Goal: Information Seeking & Learning: Compare options

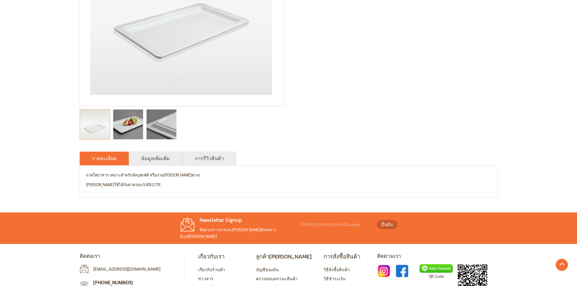
scroll to position [182, 0]
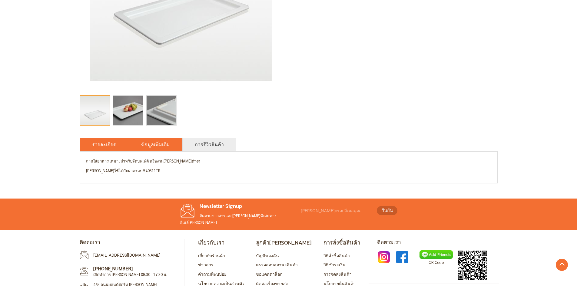
click at [147, 149] on li "ข้อมูลเพิ่มเติม" at bounding box center [156, 145] width 54 height 14
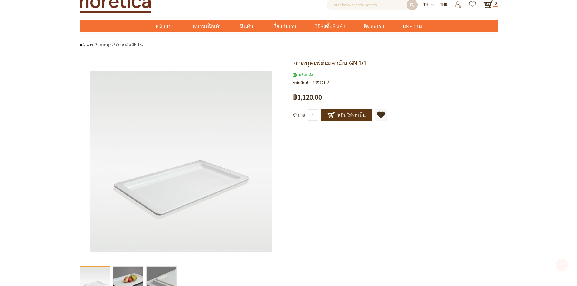
scroll to position [0, 0]
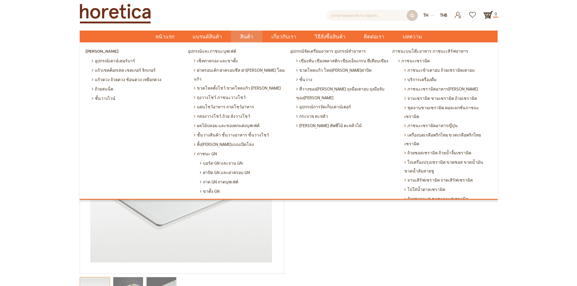
click at [220, 196] on span "ภาชนะเมลามีน GN" at bounding box center [219, 200] width 38 height 9
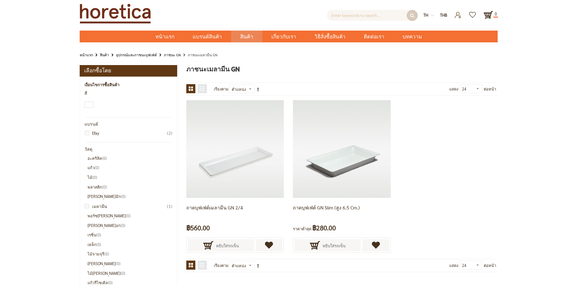
click at [123, 55] on link "อุปกรณ์และภาชนะบุฟเฟ่ต์" at bounding box center [136, 54] width 41 height 7
click at [349, 18] on input "text" at bounding box center [372, 15] width 91 height 11
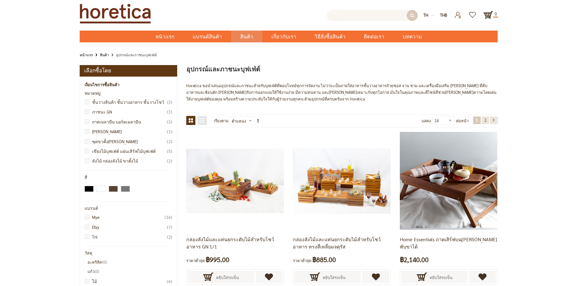
click at [349, 18] on input "text" at bounding box center [372, 15] width 91 height 11
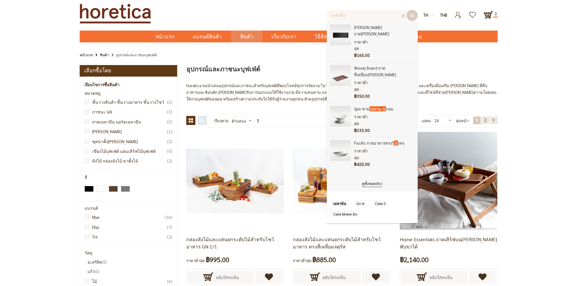
type input "เมลามีน"
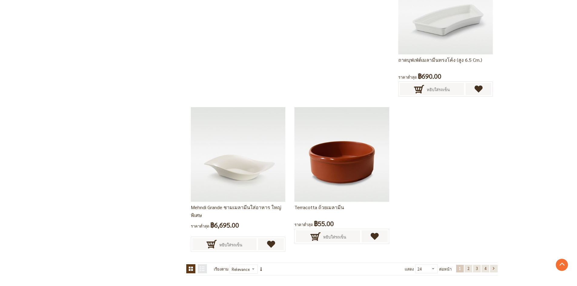
scroll to position [1441, 0]
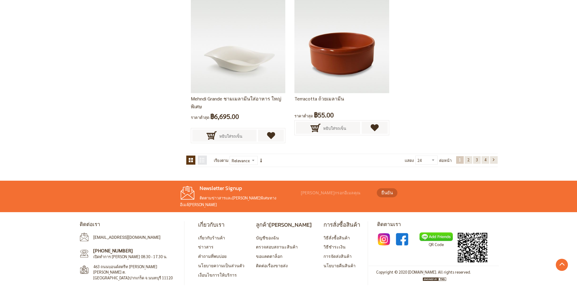
click at [467, 159] on span "2" at bounding box center [468, 159] width 2 height 5
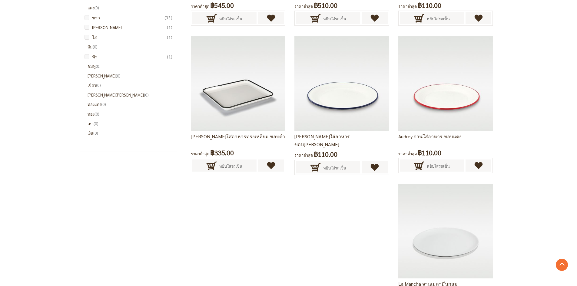
scroll to position [658, 0]
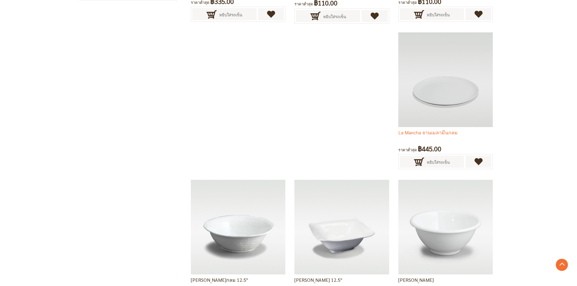
click at [398, 76] on img at bounding box center [445, 79] width 94 height 94
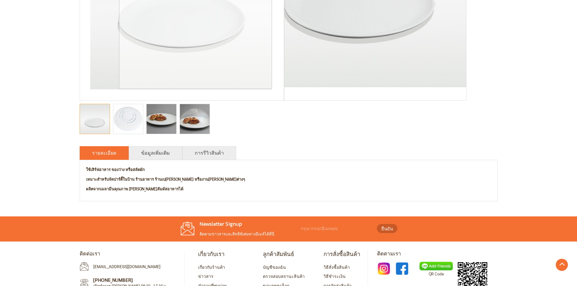
scroll to position [182, 0]
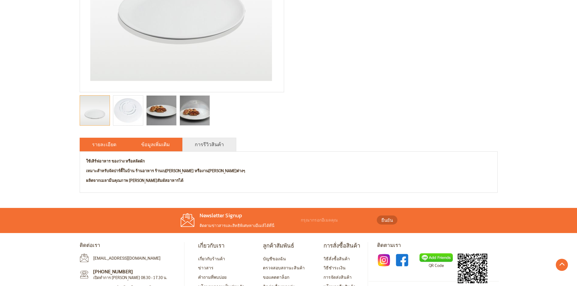
click at [156, 144] on link "ข้อมูลเพิ่มเติม" at bounding box center [155, 144] width 29 height 7
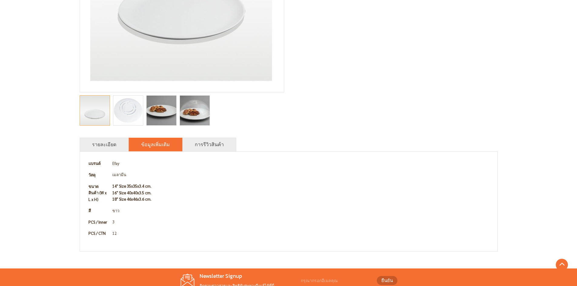
click at [207, 110] on img "La Mancha จานเมลามีนกลม" at bounding box center [194, 111] width 45 height 30
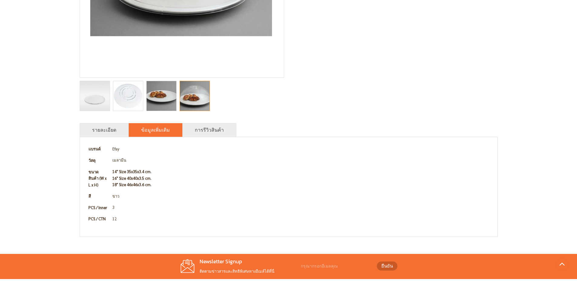
scroll to position [178, 0]
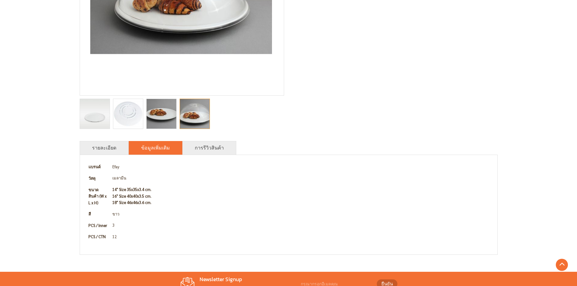
click at [259, 169] on td "Efay" at bounding box center [300, 167] width 381 height 12
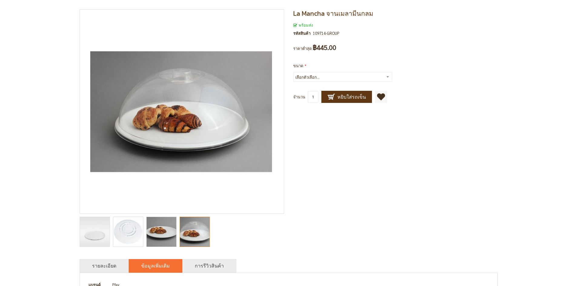
scroll to position [61, 0]
click at [1, 172] on div "La Mancha จานเมลามีนกลม พร้อมส่ง รหัสสินค้า 109714-GROUP เป็นคนแรกที่รีวิวสินค้…" at bounding box center [288, 193] width 577 height 376
click at [33, 122] on div "La Mancha จานเมลามีนกลม พร้อมส่ง รหัสสินค้า 109714-GROUP เป็นคนแรกที่รีวิวสินค้…" at bounding box center [288, 193] width 577 height 376
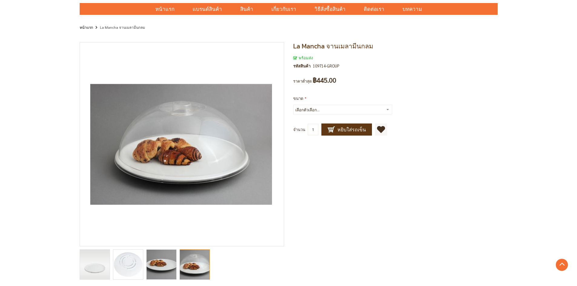
scroll to position [0, 0]
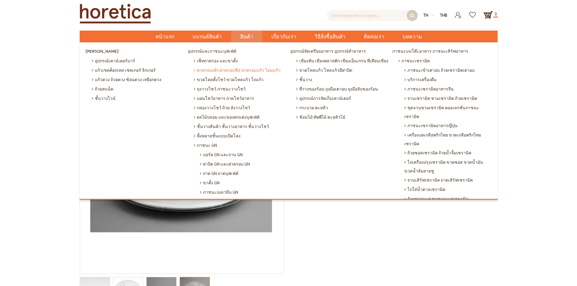
click at [242, 70] on span "ฝาครอบเค้ก ฝาครอบชีส ฝาครอบแก้ว โดมแก้ว" at bounding box center [237, 69] width 87 height 9
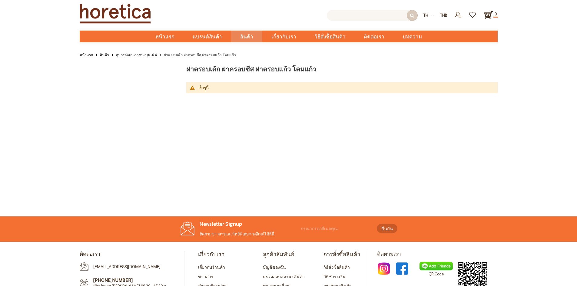
click at [389, 13] on input "text" at bounding box center [372, 15] width 91 height 11
type input "ฝาครอบ"
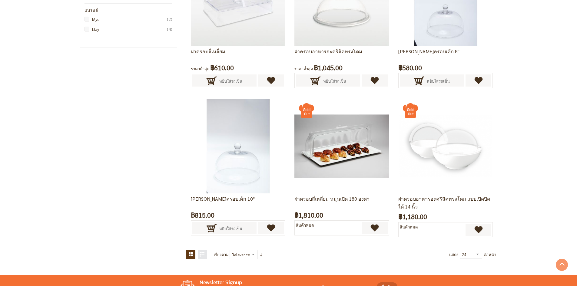
scroll to position [151, 0]
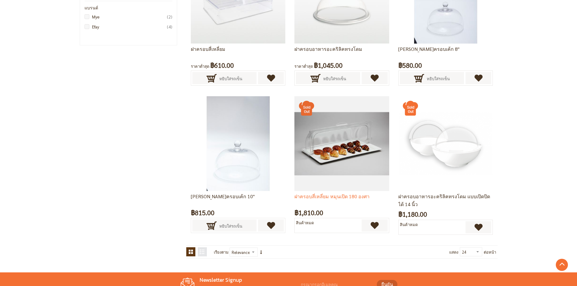
click at [351, 144] on img at bounding box center [341, 143] width 94 height 94
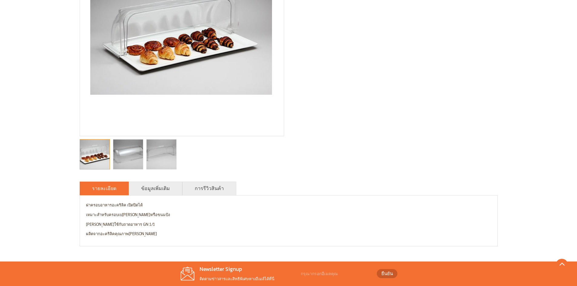
scroll to position [212, 0]
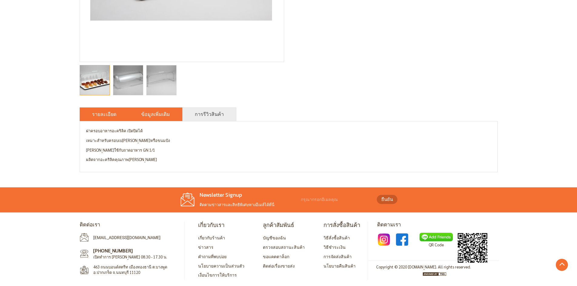
click at [138, 114] on li "ข้อมูลเพิ่มเติม" at bounding box center [156, 115] width 54 height 14
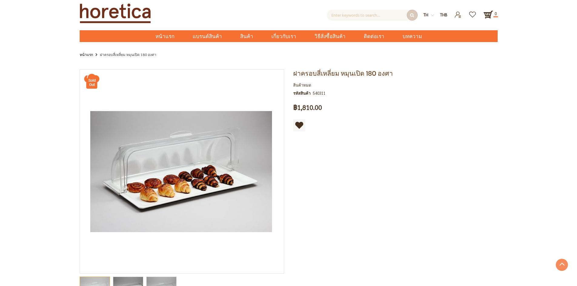
scroll to position [0, 0]
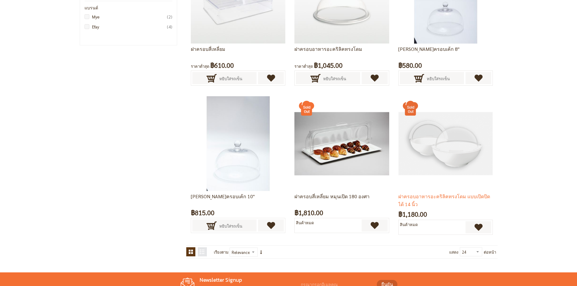
click at [464, 149] on img at bounding box center [445, 143] width 94 height 94
click at [460, 147] on img at bounding box center [445, 143] width 94 height 94
click at [444, 147] on img at bounding box center [445, 143] width 94 height 94
click at [419, 199] on link "ฝาครอบอาหารอะคริลิคทรงโดม แบบเปิดปิดได้ 14 นิ้ว" at bounding box center [444, 200] width 92 height 15
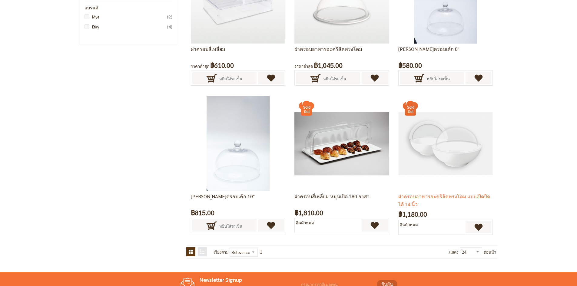
click at [435, 151] on img at bounding box center [445, 143] width 94 height 94
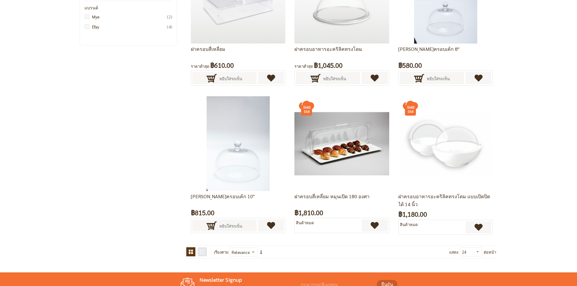
click at [566, 157] on div "ผลการค้นหาสำหรับ: 'ฝาครอบ' ดูในมุมมอง ตาราง รายการ 6 รายการ เรียงตาม ชื่อสินค้า…" at bounding box center [288, 88] width 577 height 349
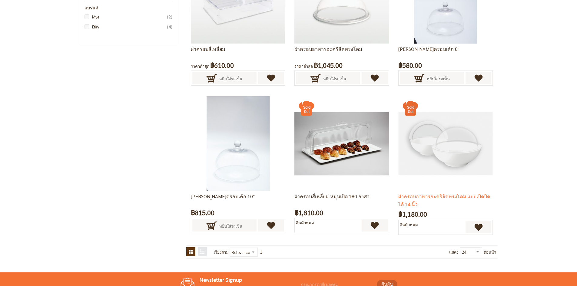
click at [416, 148] on img at bounding box center [445, 143] width 94 height 94
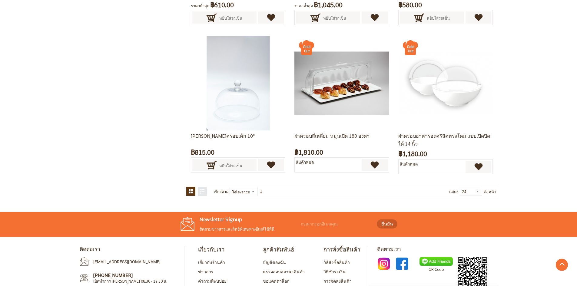
scroll to position [151, 0]
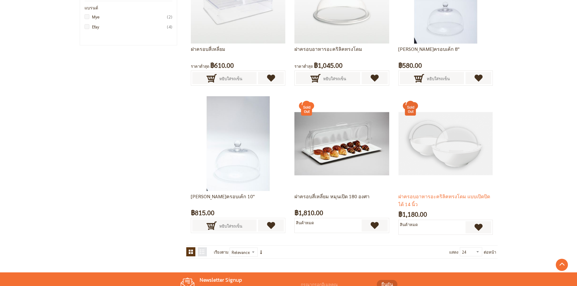
click at [449, 183] on img at bounding box center [445, 143] width 94 height 94
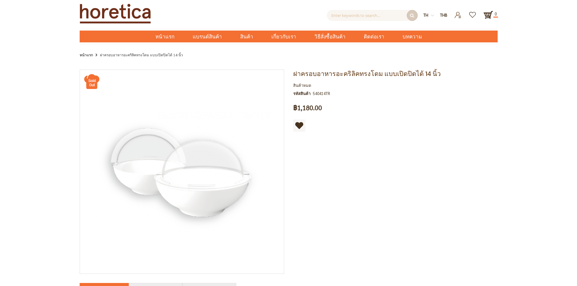
scroll to position [91, 0]
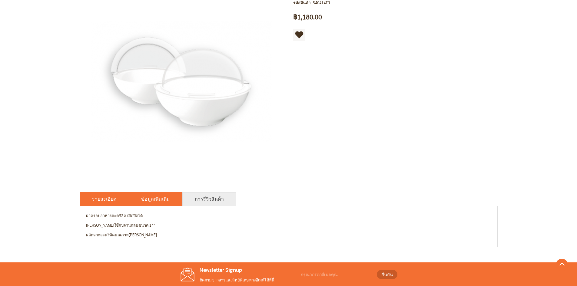
click at [131, 204] on li "ข้อมูลเพิ่มเติม" at bounding box center [156, 199] width 54 height 14
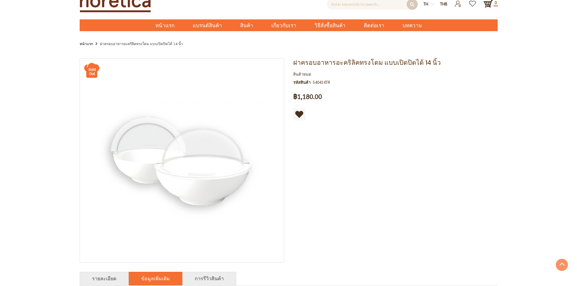
scroll to position [0, 0]
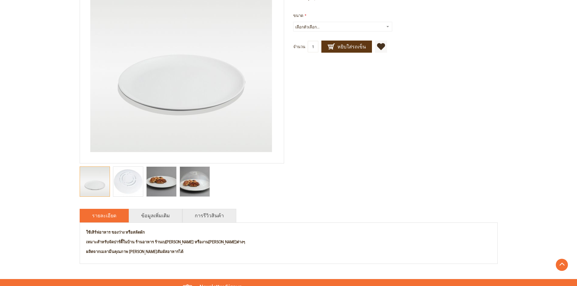
scroll to position [121, 0]
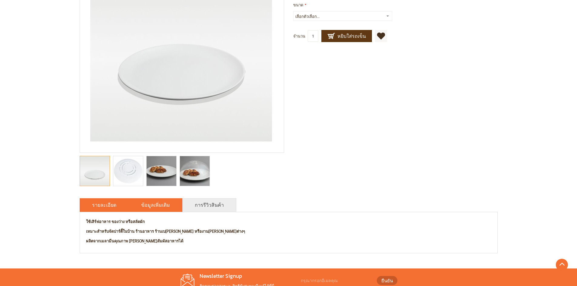
click at [145, 206] on link "ข้อมูลเพิ่มเติม" at bounding box center [155, 204] width 29 height 7
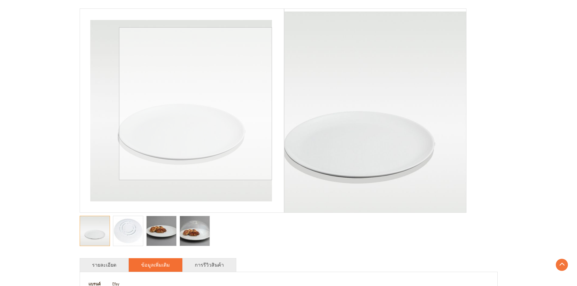
scroll to position [0, 0]
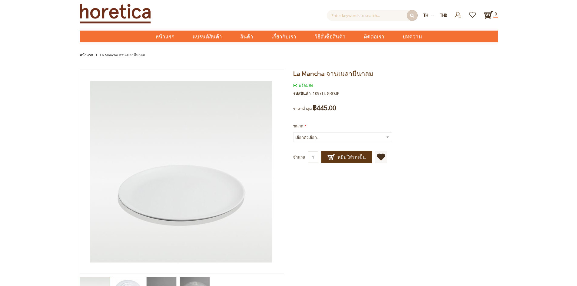
click at [343, 138] on select "เลือกตัวเลือก... 16 นิ้ว +฿95.00 14 นิ้ว 18 นิ้ว +฿340.00" at bounding box center [342, 137] width 99 height 10
select select "20"
click at [293, 132] on select "เลือกตัวเลือก... 16 นิ้ว +฿95.00 14 นิ้ว 18 นิ้ว +฿340.00" at bounding box center [342, 137] width 99 height 10
click at [514, 127] on div "La Mancha จานเมลามีนกลม พร้อมส่ง รหัสสินค้า 109714-GROUP เป็นคนแรกที่รีวิวสินค้…" at bounding box center [288, 253] width 577 height 376
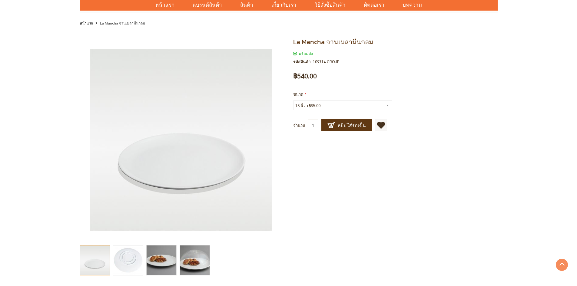
scroll to position [30, 0]
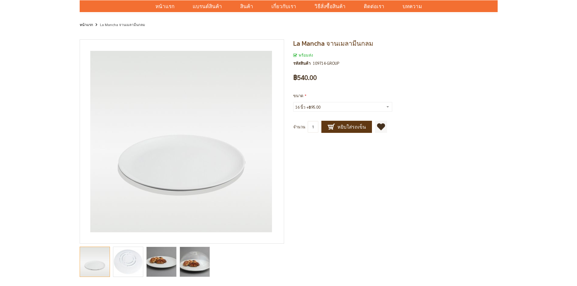
click at [2, 149] on div "La Mancha จานเมลามีนกลม พร้อมส่ง รหัสสินค้า 109714-GROUP เป็นคนแรกที่รีวิวสินค้…" at bounding box center [288, 223] width 577 height 376
click at [0, 119] on div "La Mancha จานเมลามีนกลม พร้อมส่ง รหัสสินค้า 109714-GROUP เป็นคนแรกที่รีวิวสินค้…" at bounding box center [288, 223] width 577 height 376
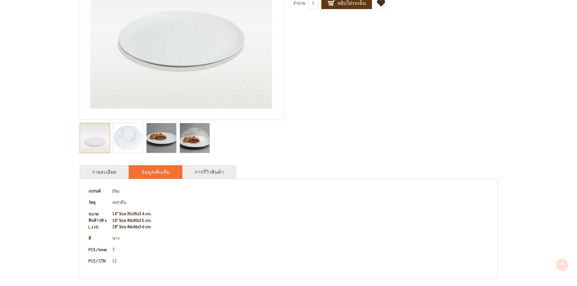
scroll to position [182, 0]
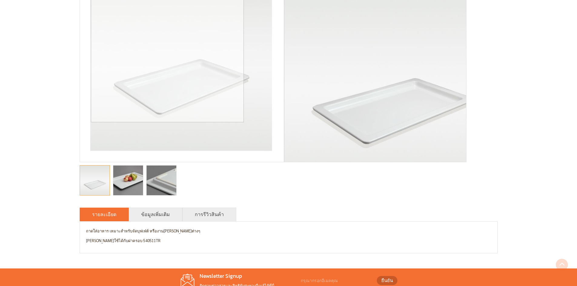
scroll to position [121, 0]
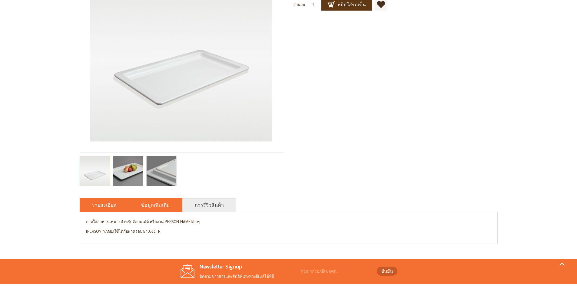
click at [155, 204] on link "ข้อมูลเพิ่มเติม" at bounding box center [155, 204] width 29 height 7
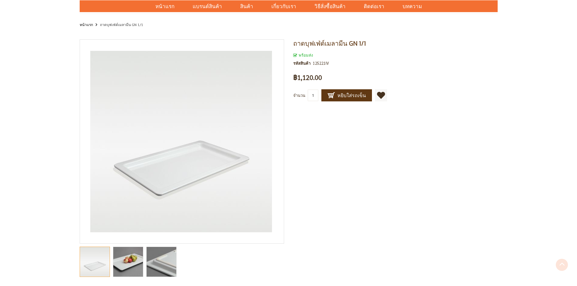
scroll to position [0, 0]
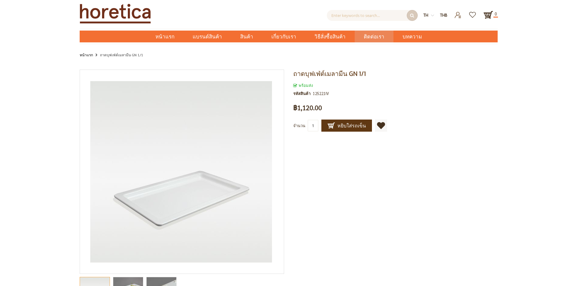
click at [366, 35] on span "ติดต่อเรา" at bounding box center [374, 37] width 21 height 12
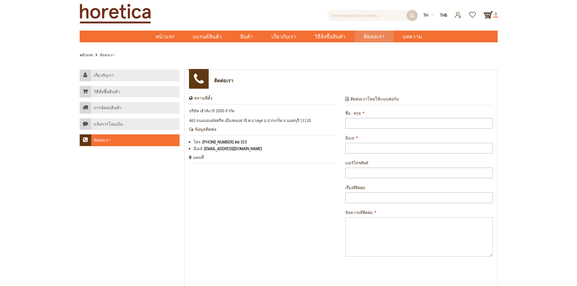
click at [72, 173] on div "เกี่ยวกับเรา วิธีสั่งซื้อสินค้า การจัดส่งสินค้า เเจ้งการโอนเงิน ติดต่อเรา ติดต่…" at bounding box center [288, 191] width 577 height 253
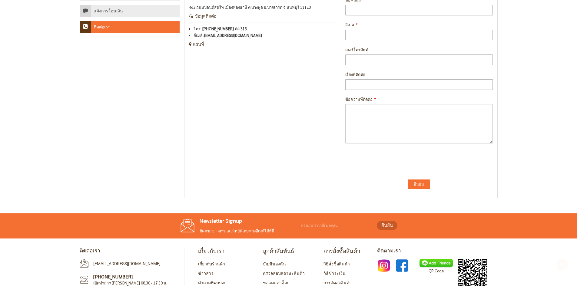
scroll to position [121, 0]
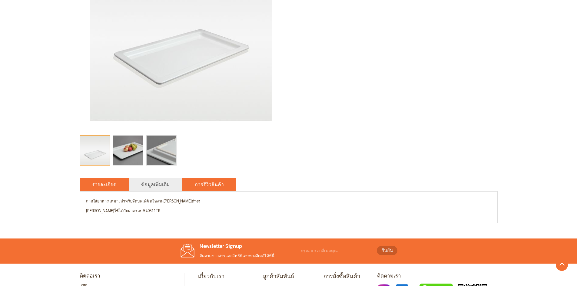
scroll to position [151, 0]
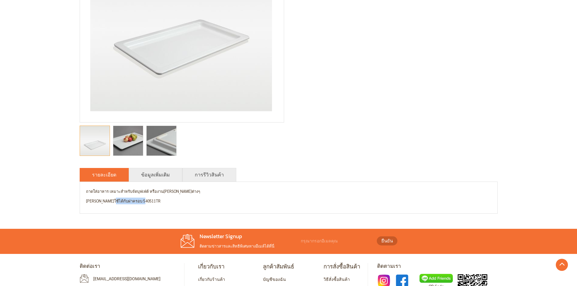
drag, startPoint x: 111, startPoint y: 201, endPoint x: 159, endPoint y: 201, distance: 48.5
click at [159, 201] on p "[PERSON_NAME]ใช้ได้กับฝาครอบ 540511TR" at bounding box center [288, 201] width 405 height 7
copy p "ฝาครอบ 540511TR"
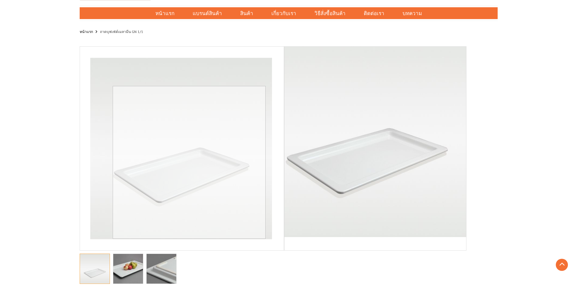
scroll to position [0, 0]
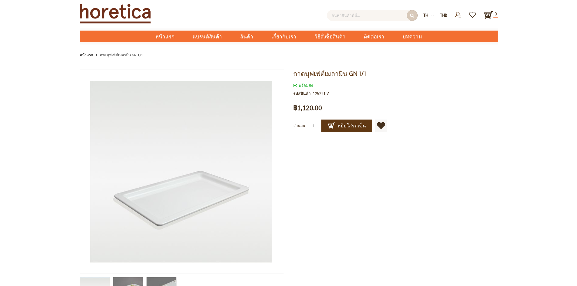
click at [365, 15] on input "text" at bounding box center [372, 15] width 91 height 11
paste input "ฝาครอบ 540511TR"
type input "ฝาครอบ 540511TR"
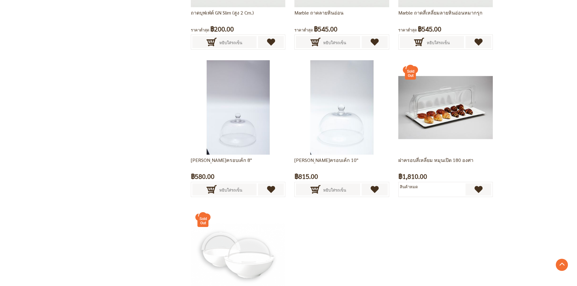
scroll to position [394, 0]
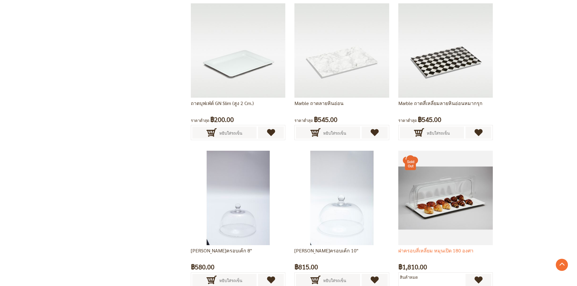
click at [421, 192] on img at bounding box center [445, 198] width 94 height 94
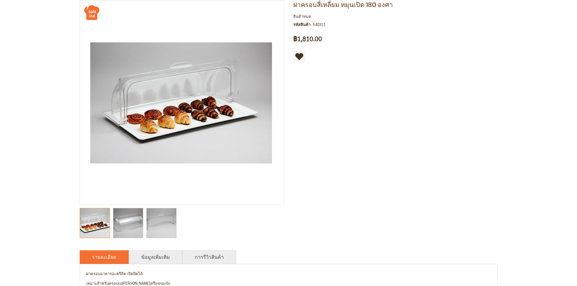
scroll to position [182, 0]
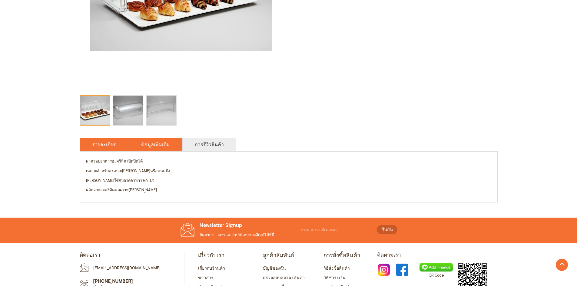
click at [162, 146] on link "ข้อมูลเพิ่มเติม" at bounding box center [155, 144] width 29 height 7
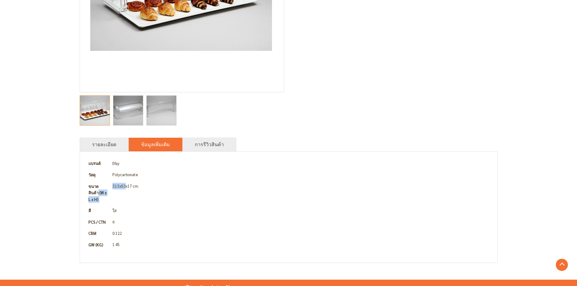
drag, startPoint x: 126, startPoint y: 186, endPoint x: 106, endPoint y: 185, distance: 19.4
click at [106, 185] on tr "ขนาดสินค้า (W x L x H) 32.5x53x17 cm." at bounding box center [288, 193] width 405 height 25
click at [123, 184] on td "32.5x53x17 cm." at bounding box center [300, 193] width 381 height 25
click at [130, 187] on td "32.5x53x17 cm." at bounding box center [300, 193] width 381 height 25
click at [226, 139] on li "การรีวิวสินค้า" at bounding box center [209, 145] width 54 height 14
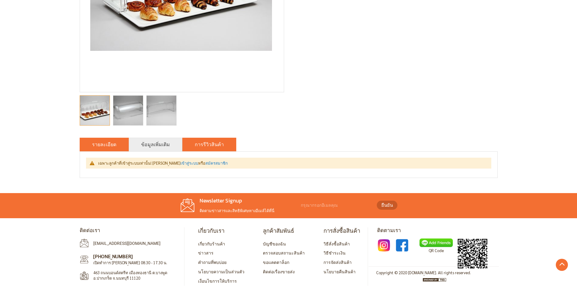
click at [113, 146] on link "รายละเอียด" at bounding box center [104, 144] width 24 height 7
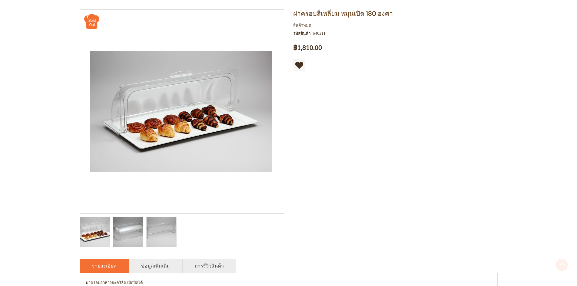
scroll to position [121, 0]
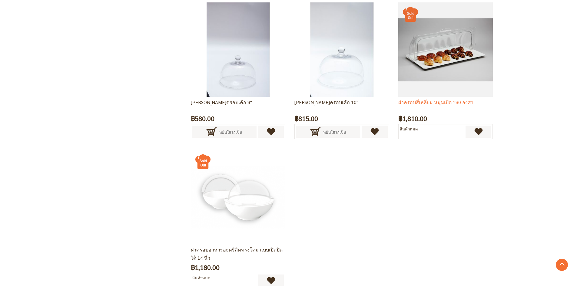
scroll to position [606, 0]
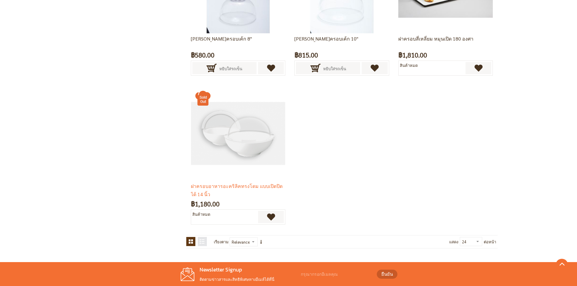
click at [240, 127] on img at bounding box center [238, 133] width 94 height 94
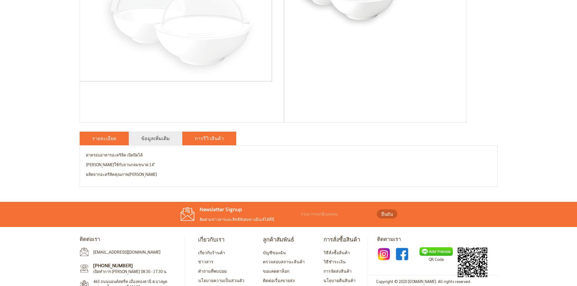
scroll to position [151, 0]
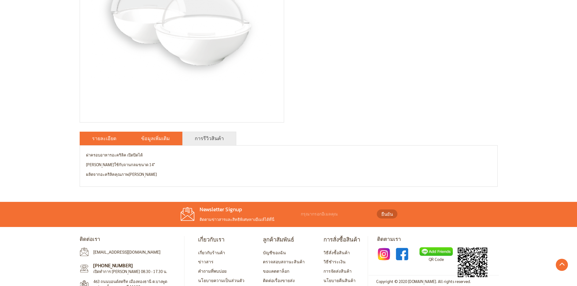
click at [147, 136] on link "ข้อมูลเพิ่มเติม" at bounding box center [155, 138] width 29 height 7
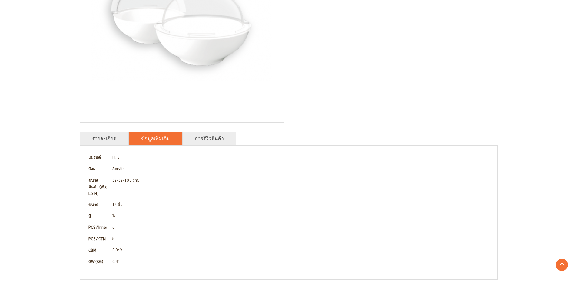
click at [216, 176] on td "37x37x18.5 cm." at bounding box center [300, 187] width 381 height 25
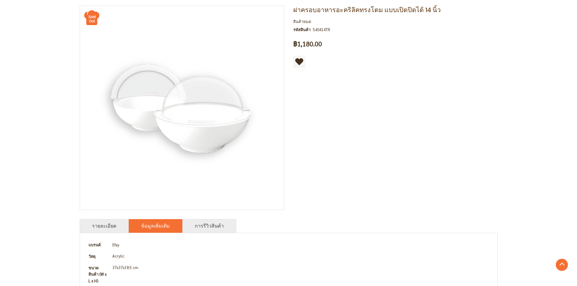
scroll to position [0, 0]
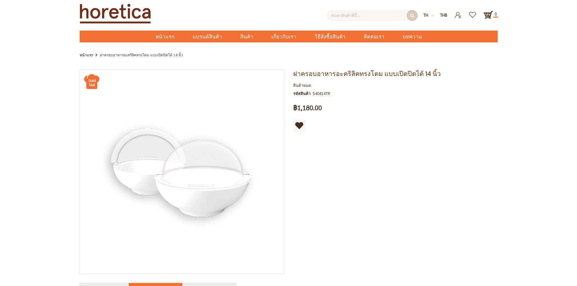
click at [373, 18] on input "text" at bounding box center [372, 15] width 91 height 11
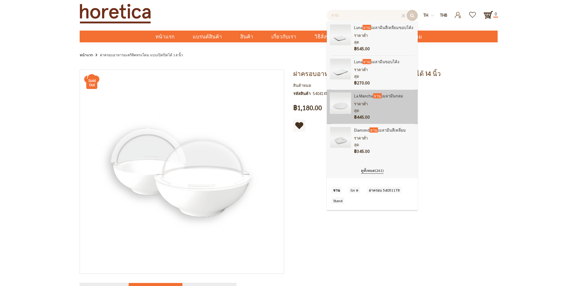
type input "จาน"
click at [393, 101] on div "ราคาต่ำสุด ฿445.00" at bounding box center [384, 111] width 61 height 20
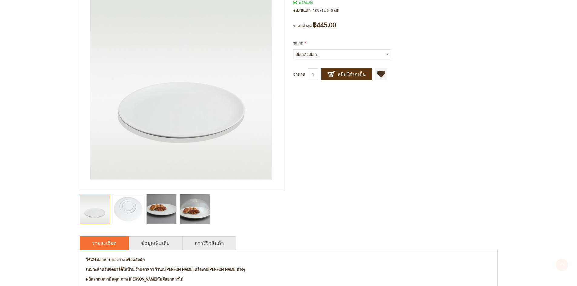
scroll to position [91, 0]
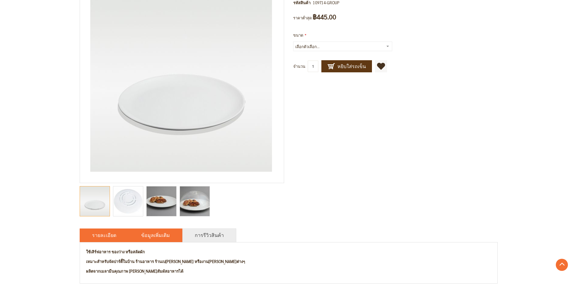
click at [161, 233] on link "ข้อมูลเพิ่มเติม" at bounding box center [155, 235] width 29 height 7
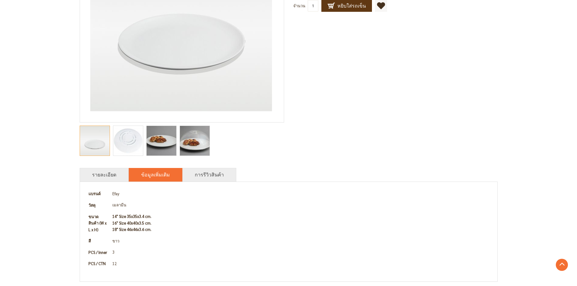
scroll to position [182, 0]
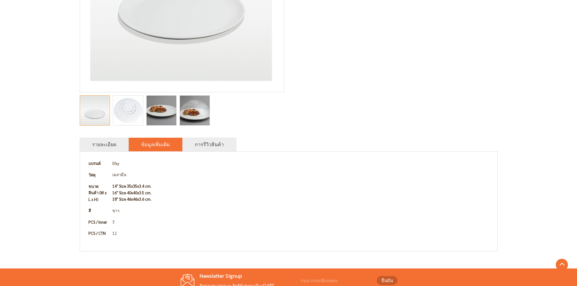
click at [190, 187] on td "14" Size 35x35x3.4 cm. 16" Size 40x40x3.5 cm. 18" Size 46x46x3.6 cm." at bounding box center [300, 193] width 381 height 25
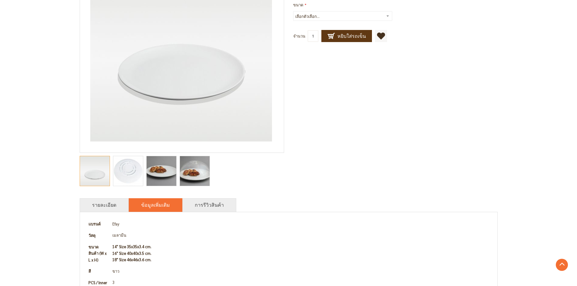
scroll to position [212, 0]
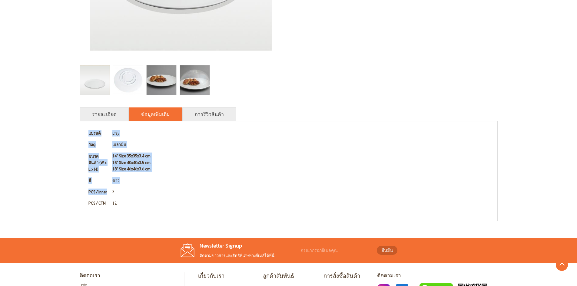
drag, startPoint x: 108, startPoint y: 191, endPoint x: 85, endPoint y: 191, distance: 22.1
click at [85, 191] on div "ใช้เสิร์ฟอาหาร ของว่าง หรือสลัดผัก เหมาะสำหรับจัดปาร์ตี้ในบ้าน ร้านอาหาร ร้านเบ…" at bounding box center [289, 171] width 418 height 100
click at [91, 193] on th "PCS / Inner" at bounding box center [98, 192] width 24 height 12
click at [102, 194] on th "PCS / Inner" at bounding box center [98, 192] width 24 height 12
drag, startPoint x: 107, startPoint y: 194, endPoint x: 86, endPoint y: 191, distance: 21.1
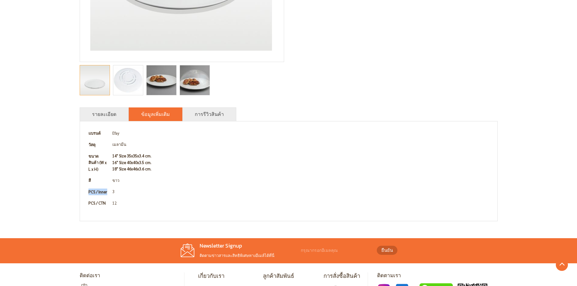
click at [86, 191] on th "PCS / Inner" at bounding box center [98, 192] width 24 height 12
copy th "PCS / Inner"
click at [99, 194] on th "PCS / Inner" at bounding box center [98, 192] width 24 height 12
drag, startPoint x: 88, startPoint y: 190, endPoint x: 123, endPoint y: 206, distance: 38.5
click at [123, 206] on tbody "แบรนด์ Efay วัสดุ เมลามีน ขนาดสินค้า (W x L x H) 14" Size 35x35x3.4 cm. 16" Siz…" at bounding box center [288, 168] width 405 height 81
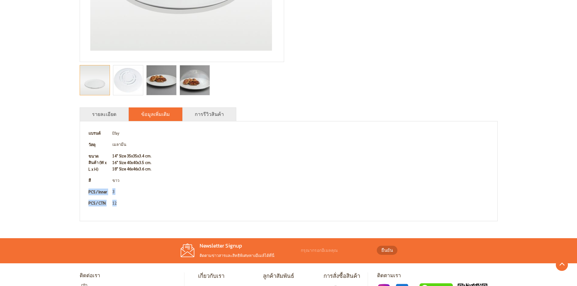
copy tbody "PCS / Inner 3 PCS / CTN 12"
click at [124, 169] on b "14" Size 35x35x3.4 cm. 16" Size 40x40x3.5 cm. 18" Size 46x46x3.6 cm." at bounding box center [131, 162] width 39 height 18
drag, startPoint x: 122, startPoint y: 134, endPoint x: 110, endPoint y: 133, distance: 12.1
click at [110, 133] on td "Efay" at bounding box center [300, 134] width 381 height 12
copy td "Efay"
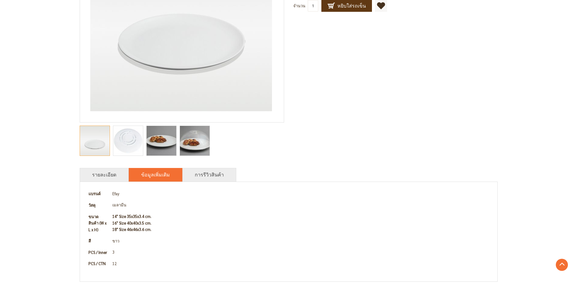
click at [150, 204] on td "เมลามีน" at bounding box center [300, 206] width 381 height 12
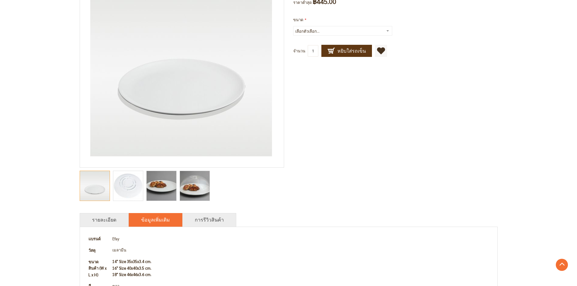
scroll to position [91, 0]
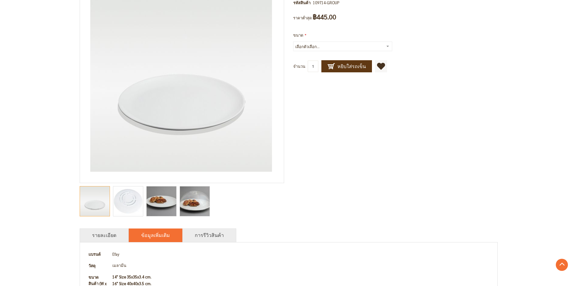
click at [119, 255] on td "Efay" at bounding box center [300, 255] width 381 height 12
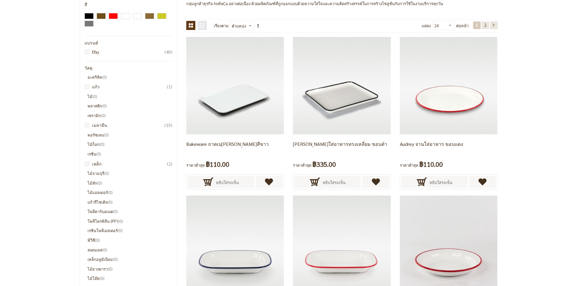
scroll to position [91, 0]
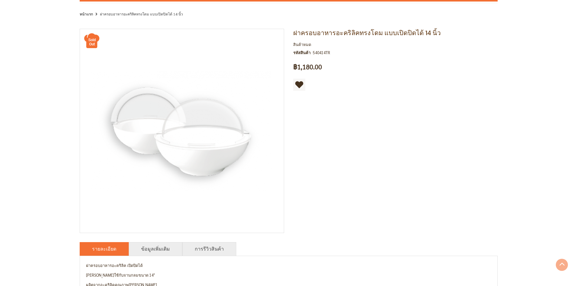
scroll to position [30, 0]
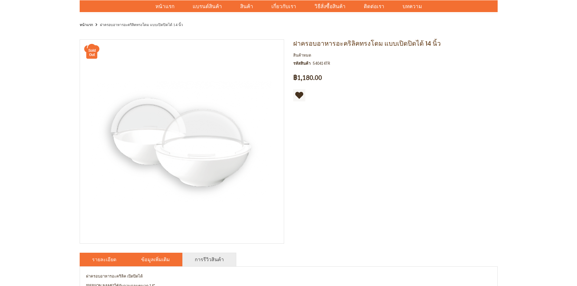
click at [141, 259] on link "ข้อมูลเพิ่มเติม" at bounding box center [155, 259] width 29 height 7
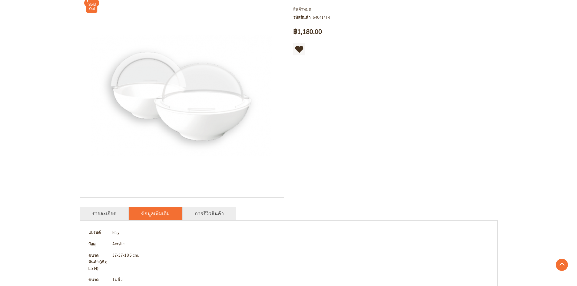
scroll to position [61, 0]
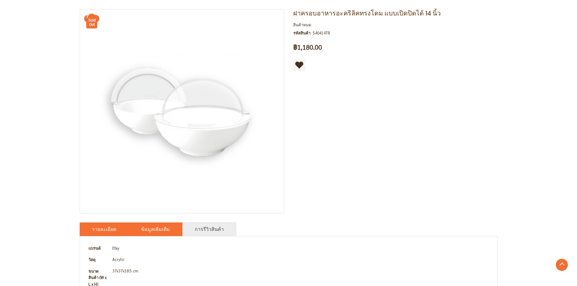
click at [109, 234] on li "รายละเอียด" at bounding box center [104, 230] width 49 height 14
click at [149, 234] on li "ข้อมูลเพิ่มเติม" at bounding box center [156, 230] width 54 height 14
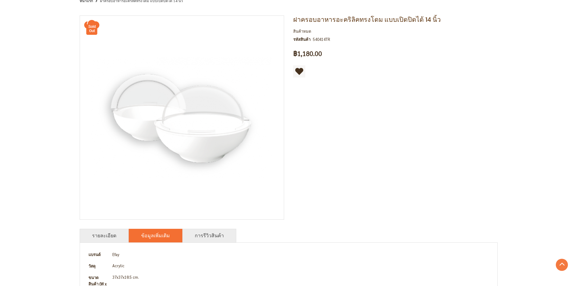
scroll to position [0, 0]
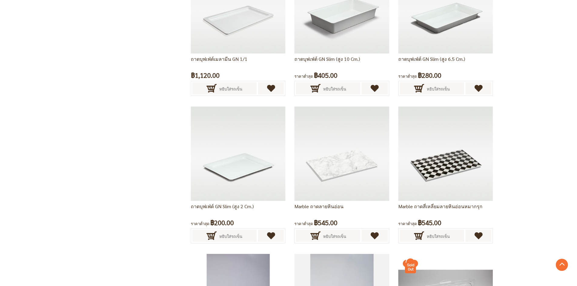
scroll to position [363, 0]
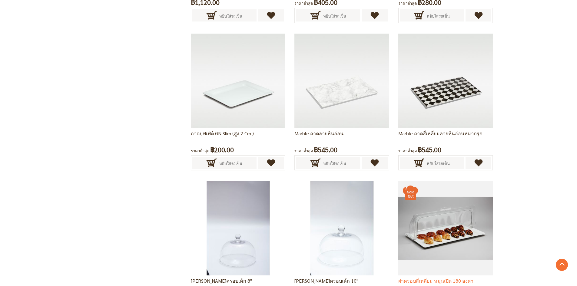
click at [459, 209] on img at bounding box center [445, 228] width 94 height 94
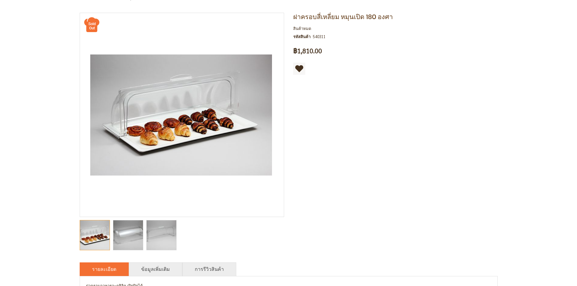
scroll to position [121, 0]
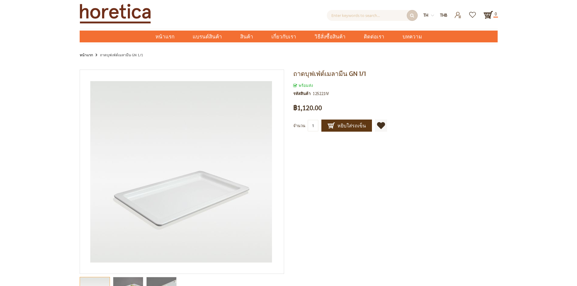
click at [44, 74] on div "ถาดบุฟเฟ่ต์เมลามีน GN 1/1 พร้อมส่ง รหัสสินค้า 125221IV เป็นคนแรกที่รีวิวสินค้าน…" at bounding box center [288, 218] width 577 height 306
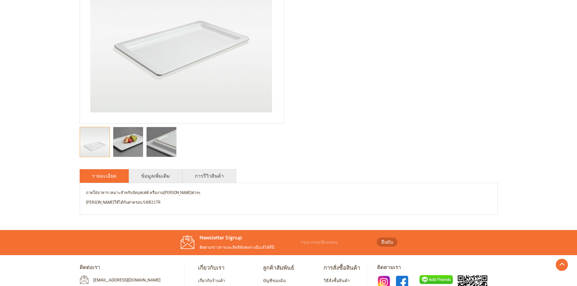
scroll to position [121, 0]
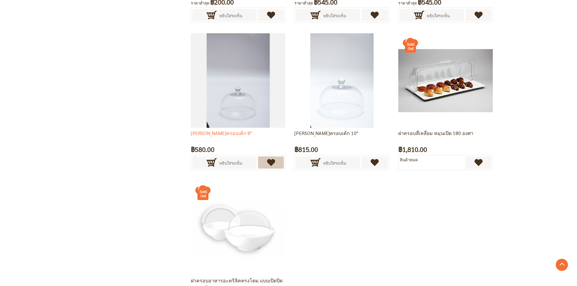
scroll to position [515, 0]
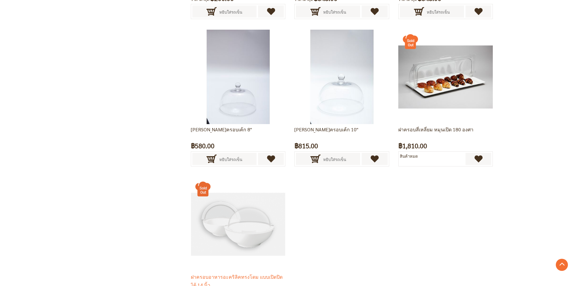
click at [257, 204] on img at bounding box center [238, 224] width 94 height 94
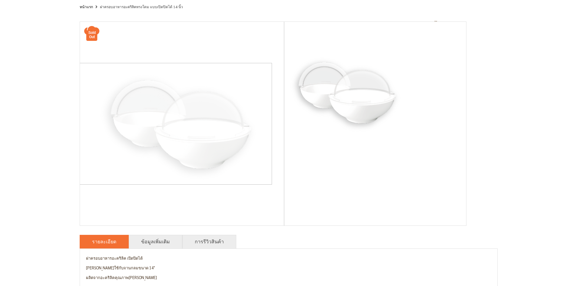
scroll to position [151, 0]
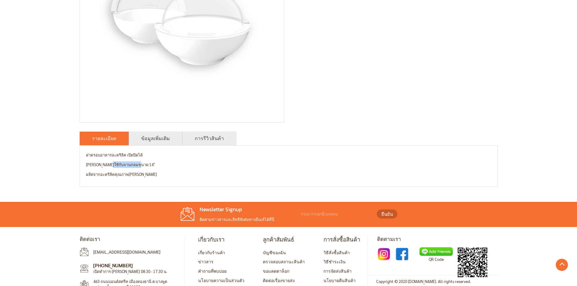
drag, startPoint x: 106, startPoint y: 164, endPoint x: 173, endPoint y: 162, distance: 67.0
click at [173, 162] on p "สามารถใช้กับจานกลมขนาด 14"" at bounding box center [288, 164] width 405 height 7
copy p "จานกลมขนาด 14""
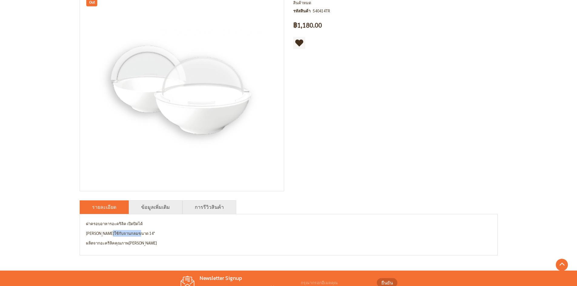
scroll to position [0, 0]
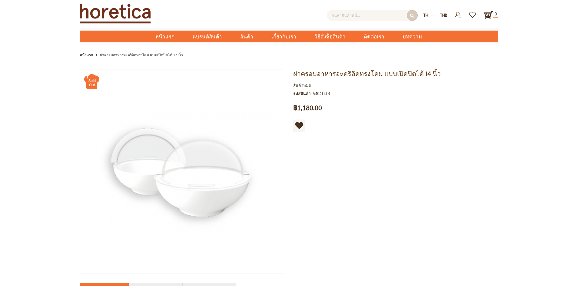
click at [371, 20] on input "text" at bounding box center [372, 15] width 91 height 11
paste input "จานกลมขนาด 14""
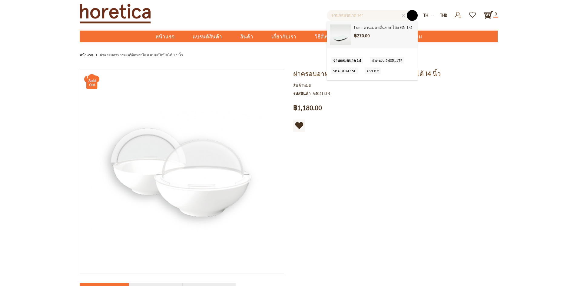
type input "จานกลมขนาด 14""
click at [411, 13] on button "submit" at bounding box center [412, 15] width 11 height 11
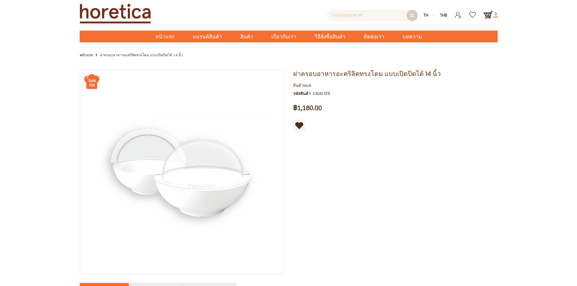
scroll to position [5, 0]
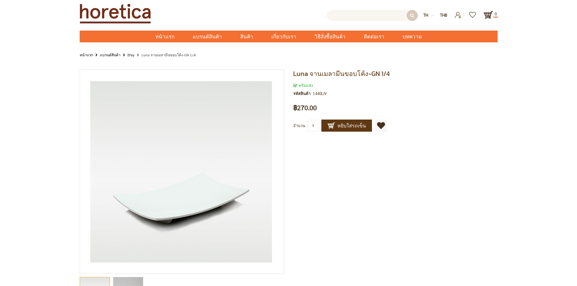
click at [348, 14] on input "text" at bounding box center [372, 15] width 91 height 11
paste input "จานกลมขนาด 14""
type input "จานกลมขนาด 14""
click at [130, 55] on link "Efay" at bounding box center [131, 54] width 7 height 7
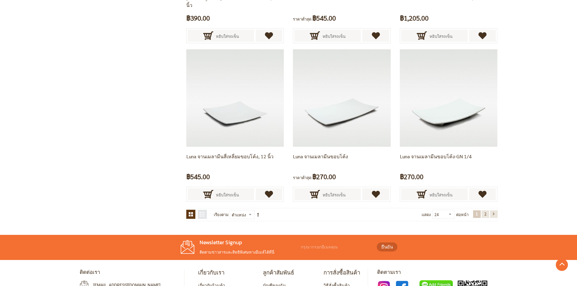
scroll to position [1241, 0]
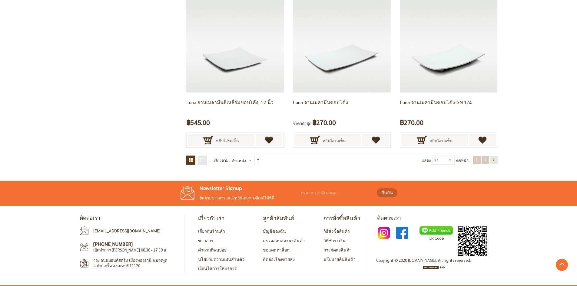
click at [482, 157] on link "หน้า 2" at bounding box center [486, 160] width 8 height 8
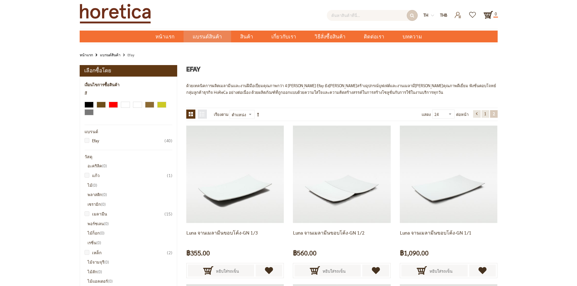
click at [354, 18] on input "text" at bounding box center [372, 15] width 91 height 11
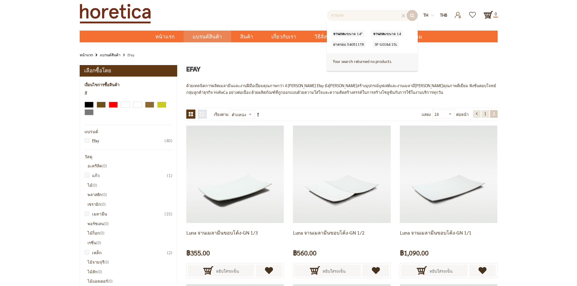
type input "จานกลม"
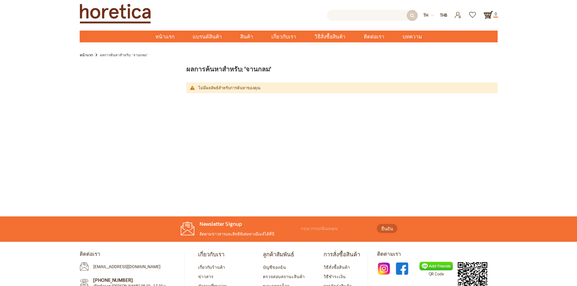
click at [361, 15] on input "text" at bounding box center [372, 15] width 91 height 11
type input "Enter keywords to search..."
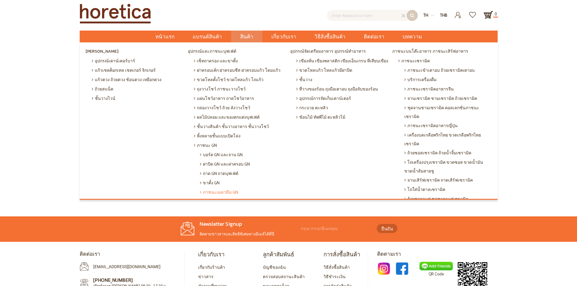
type input "Enter keywords to search..."
click at [211, 191] on span "ภาชนะเมลามีน GN" at bounding box center [219, 191] width 38 height 9
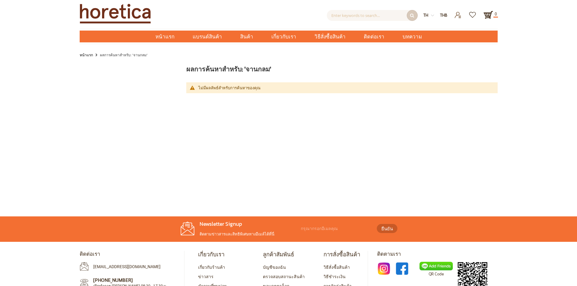
click at [510, 109] on main "ผลการค้นหาสำหรับ: 'จานกลม' ไม่มีผลลัพธ์สำหรับการค้นหาของคุณ สินค้าเปรียบเทียบ ค…" at bounding box center [288, 136] width 577 height 151
click at [347, 12] on input "text" at bounding box center [372, 15] width 91 height 11
type input "Enter keywords to search..."
click at [182, 125] on main "ผลการค้นหาสำหรับ: 'จานกลม' ไม่มีผลลัพธ์สำหรับการค้นหาของคุณ สินค้าเปรียบเทียบ ค…" at bounding box center [288, 136] width 577 height 151
click at [356, 17] on input "text" at bounding box center [372, 15] width 91 height 11
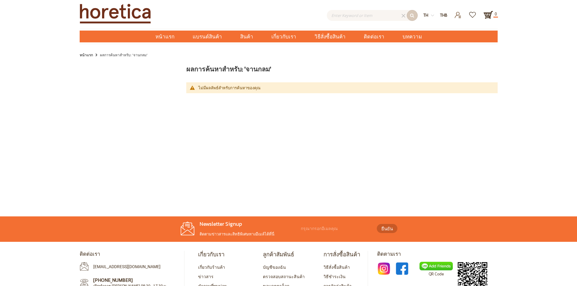
type input "ศ"
type input "La Ma"
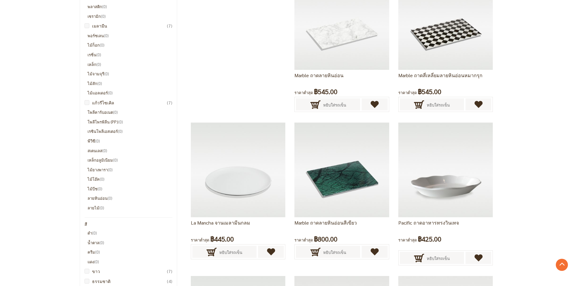
scroll to position [424, 0]
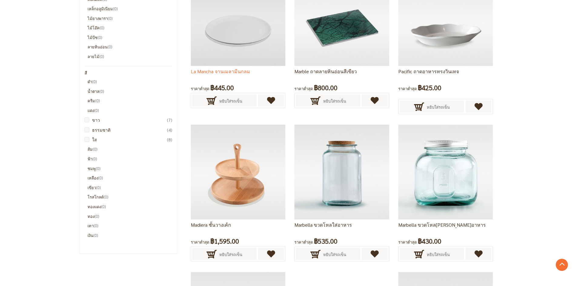
click at [215, 36] on img at bounding box center [238, 18] width 94 height 94
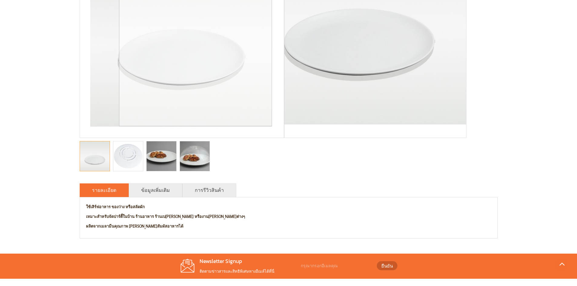
scroll to position [209, 0]
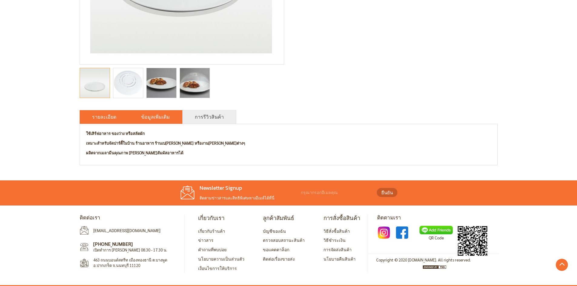
click at [155, 115] on link "ข้อมูลเพิ่มเติม" at bounding box center [155, 116] width 29 height 7
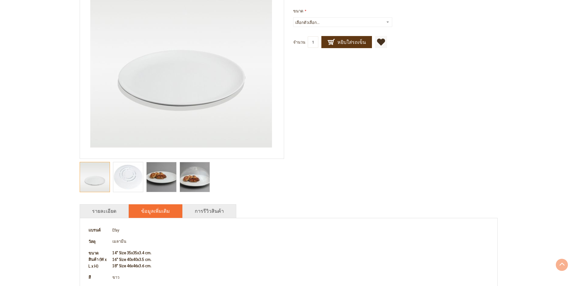
scroll to position [118, 0]
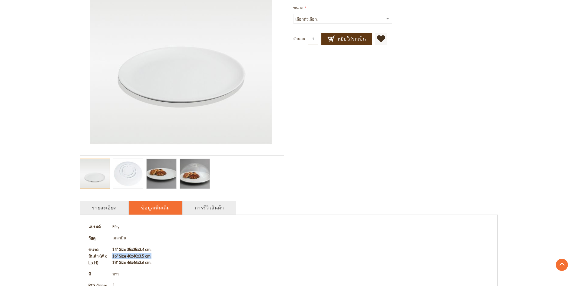
drag, startPoint x: 155, startPoint y: 257, endPoint x: 110, endPoint y: 256, distance: 45.1
click at [110, 256] on td "14" Size 35x35x3.4 cm. 16" Size 40x40x3.5 cm. 18" Size 46x46x3.6 cm." at bounding box center [300, 256] width 381 height 25
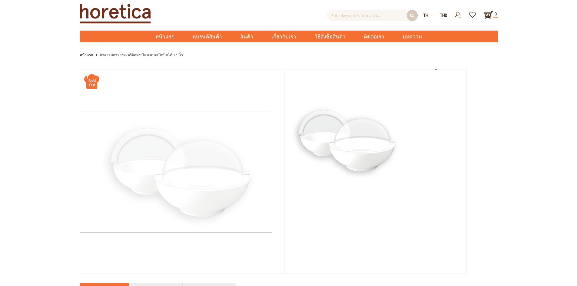
scroll to position [121, 0]
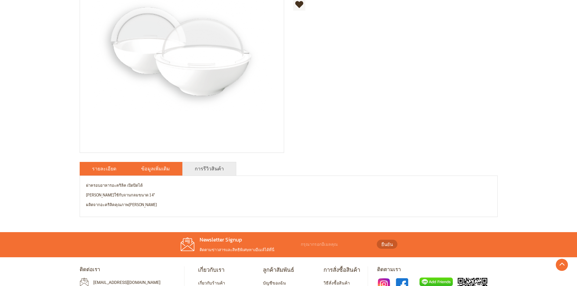
click at [162, 169] on link "ข้อมูลเพิ่มเติม" at bounding box center [155, 168] width 29 height 7
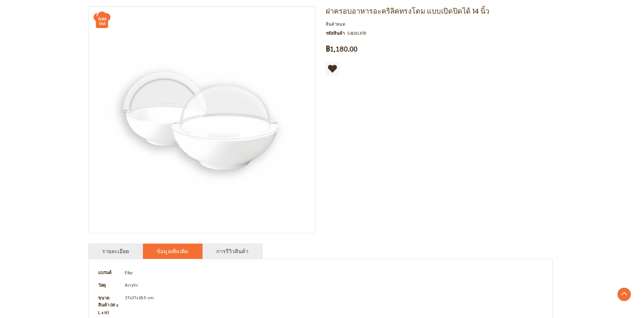
scroll to position [64, 0]
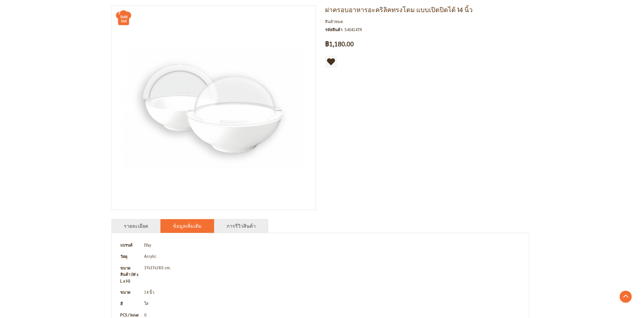
drag, startPoint x: 575, startPoint y: 0, endPoint x: 428, endPoint y: 116, distance: 187.5
click at [428, 116] on div "ฝาครอบอาหารอะคริลิคทรงโดม แบบเปิดปิดได้ 14 นิ้ว สินค้าหมด รหัสสินค้า 540414TR เ…" at bounding box center [320, 187] width 418 height 363
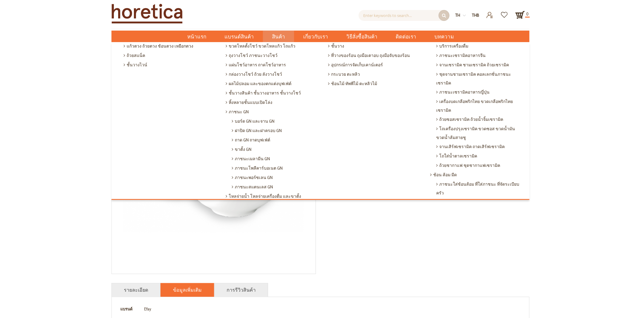
scroll to position [0, 0]
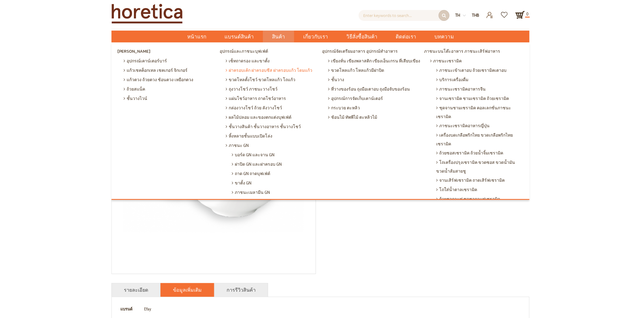
click at [241, 69] on span "ฝาครอบเค้ก ฝาครอบชีส ฝาครอบแก้ว โดมแก้ว" at bounding box center [269, 69] width 87 height 9
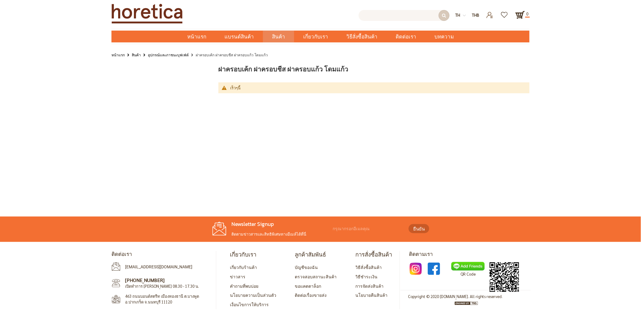
click at [379, 14] on input "text" at bounding box center [404, 15] width 91 height 11
type input "/k8iv["
drag, startPoint x: 376, startPoint y: 14, endPoint x: 342, endPoint y: 13, distance: 34.2
click at [342, 13] on div "Recent Searches la ma (79) จานกลมขนาด 14" (1) จานกลมขนาด 14 (1) ฝาครอบ 540511TR…" at bounding box center [335, 14] width 239 height 14
type input "Enter keywords to search..."
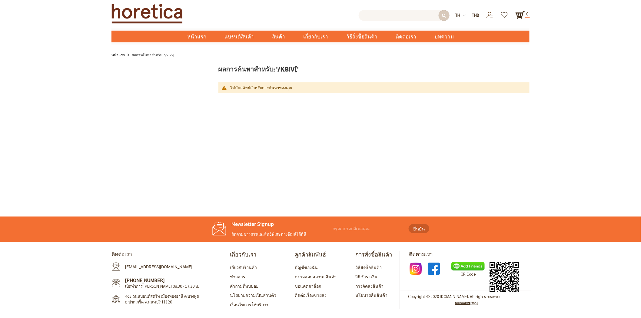
click at [394, 13] on input "text" at bounding box center [404, 15] width 91 height 11
type input "ฝาครอบ"
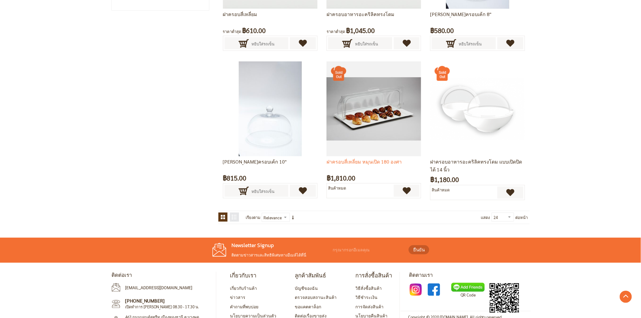
scroll to position [144, 0]
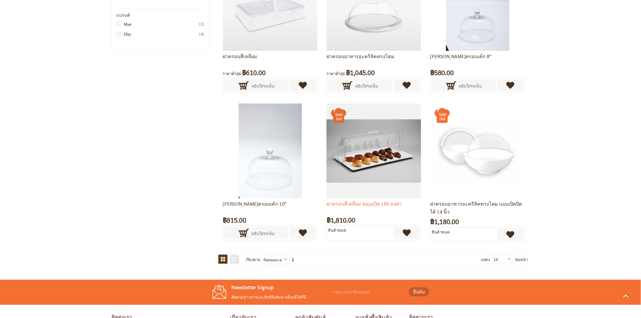
click at [355, 164] on img at bounding box center [373, 151] width 94 height 94
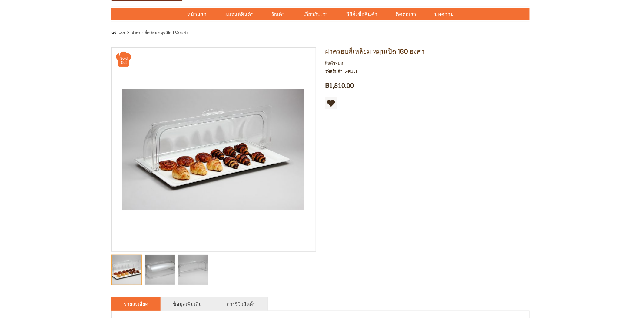
scroll to position [34, 0]
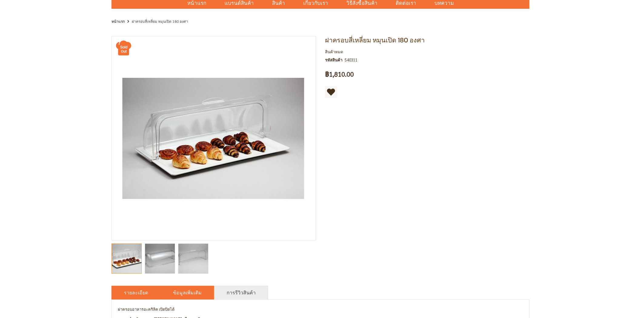
click at [189, 297] on li "ข้อมูลเพิ่มเติม" at bounding box center [188, 293] width 54 height 14
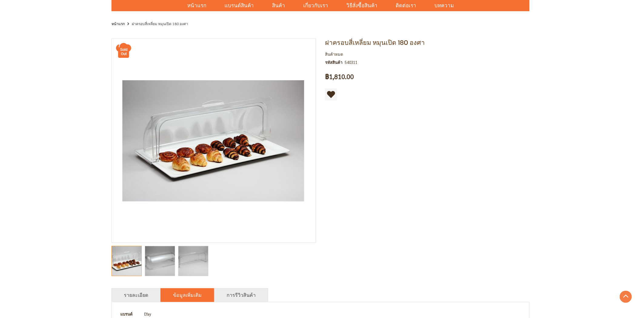
scroll to position [0, 0]
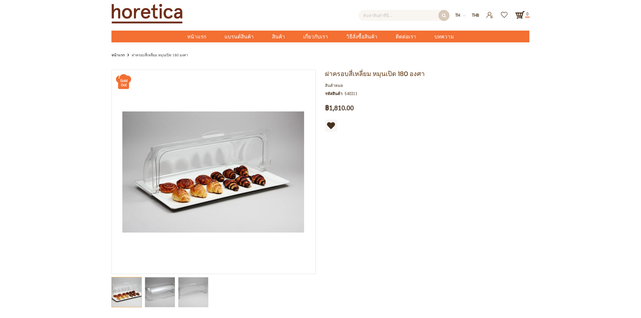
click at [376, 13] on input "text" at bounding box center [404, 15] width 91 height 11
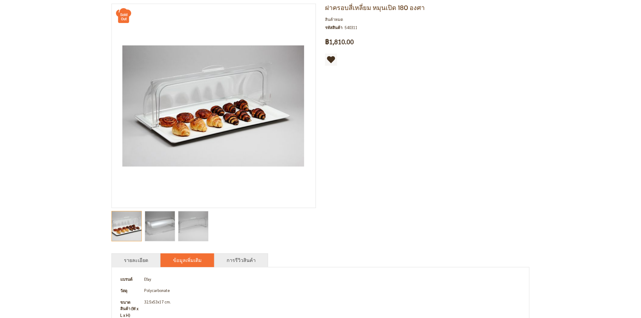
scroll to position [168, 0]
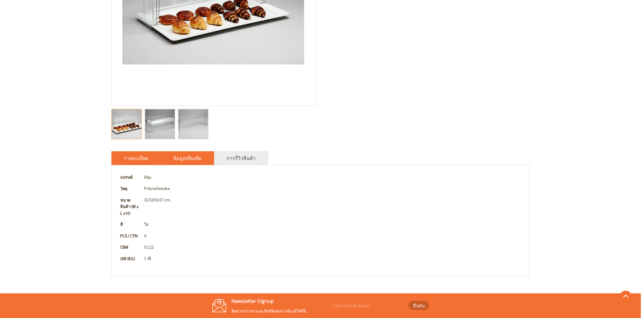
type input "Enter keywords to search..."
click at [127, 158] on link "รายละเอียด" at bounding box center [136, 157] width 24 height 7
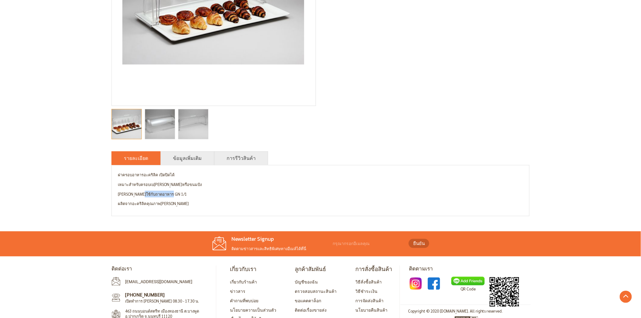
drag, startPoint x: 179, startPoint y: 192, endPoint x: 140, endPoint y: 194, distance: 39.4
click at [140, 194] on p "[PERSON_NAME]ใช้กับถาดอาหาร GN 1/1" at bounding box center [320, 194] width 405 height 7
copy p "ถาดอาหาร GN 1/1"
click at [184, 160] on link "ข้อมูลเพิ่มเติม" at bounding box center [187, 157] width 29 height 7
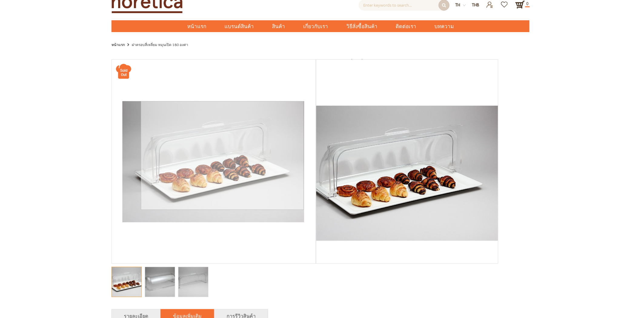
scroll to position [0, 0]
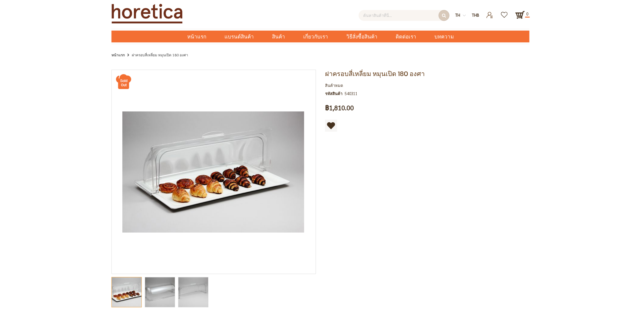
click at [384, 14] on input "text" at bounding box center [404, 15] width 91 height 11
paste input "ถาดอาหาร GN 1/1"
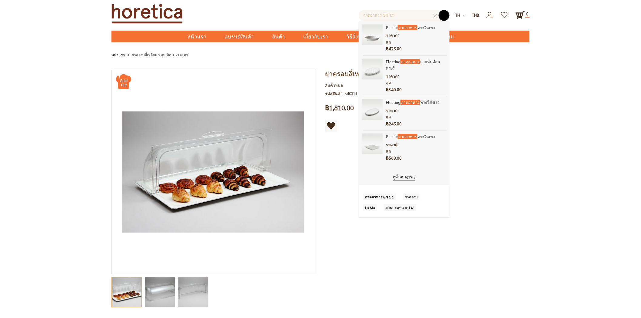
type input "ถาดอาหาร GN 1/1"
click at [445, 16] on button "submit" at bounding box center [444, 15] width 11 height 11
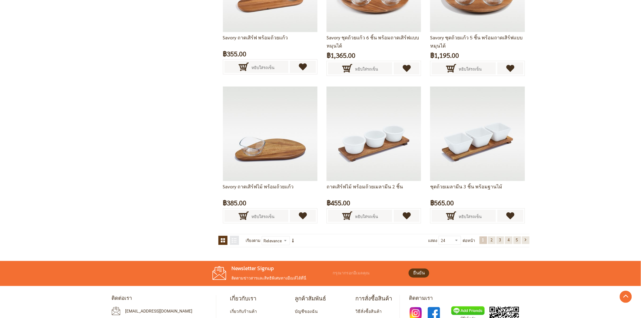
scroll to position [1250, 0]
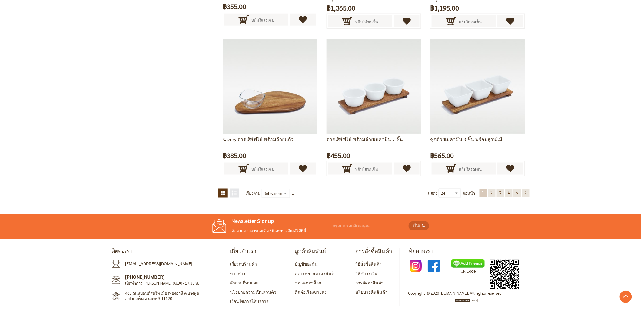
click at [489, 187] on div "ดูในมุมมอง [GEOGRAPHIC_DATA] รายการ รายการ 1 - 24 ของ 390 เรียงตาม ชื่อสินค้า ร…" at bounding box center [373, 193] width 311 height 13
click at [491, 190] on span "2" at bounding box center [492, 192] width 2 height 5
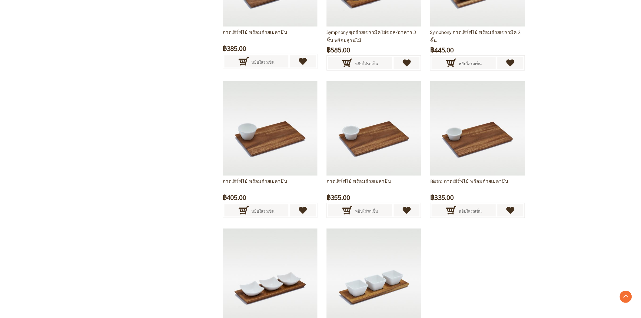
scroll to position [1246, 0]
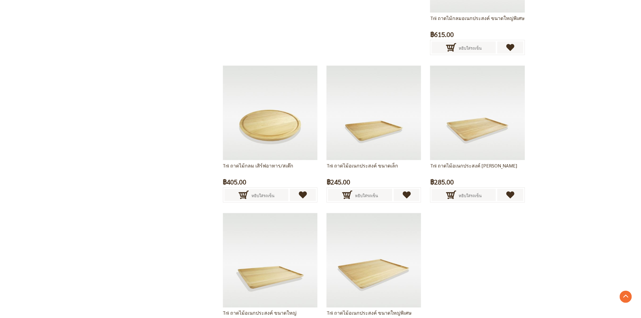
scroll to position [1244, 0]
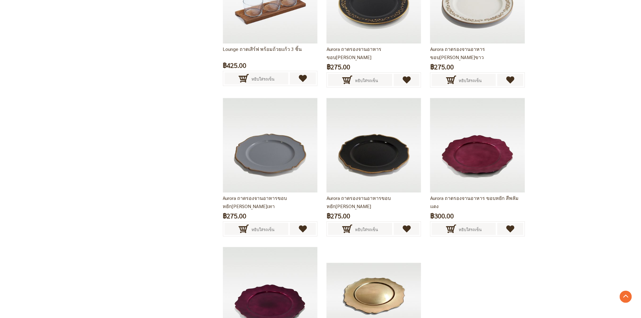
scroll to position [1209, 0]
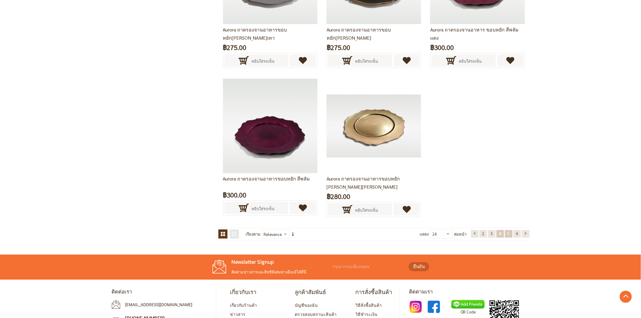
click at [508, 231] on span "5" at bounding box center [509, 233] width 2 height 5
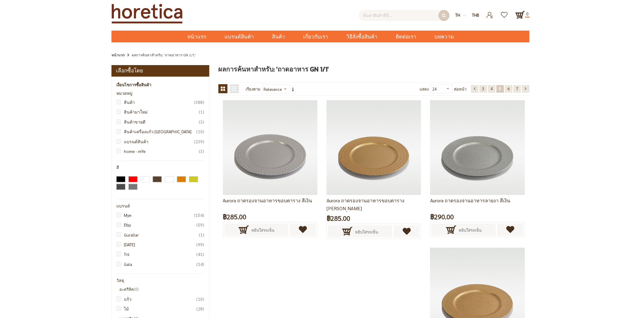
click at [385, 13] on input "text" at bounding box center [404, 15] width 91 height 11
paste input "ถาดอาหาร GN 1/1"
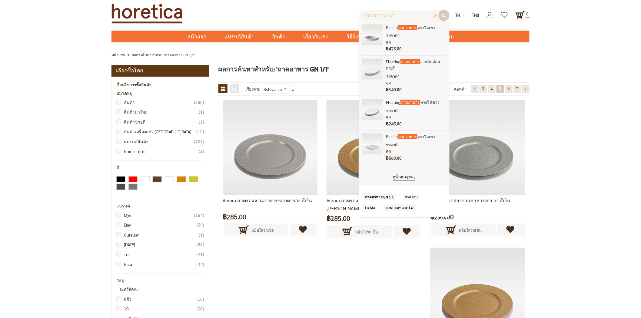
type input "ถาดอาหาร GN 1/1"
click at [399, 164] on div "ดูทั้งหมด (390)" at bounding box center [404, 174] width 91 height 21
click at [399, 174] on link "ดูทั้งหมด (390)" at bounding box center [404, 177] width 22 height 6
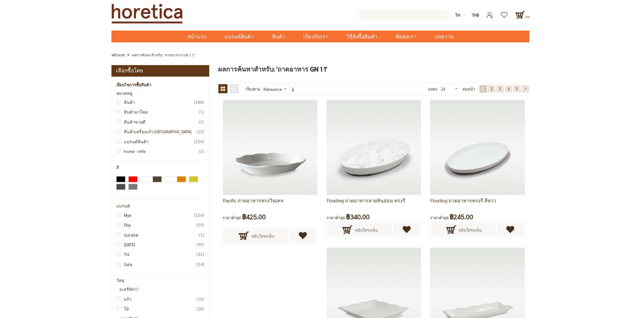
type input "Enter keywords to search..."
click at [395, 15] on input "text" at bounding box center [404, 15] width 91 height 11
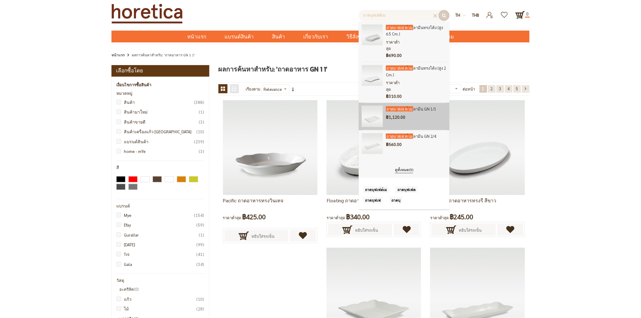
type input "ถาดบุฟเฟ่ต์เม"
click at [426, 114] on div "฿1,120.00" at bounding box center [416, 117] width 61 height 7
click at [423, 114] on div "฿1,120.00" at bounding box center [416, 117] width 61 height 7
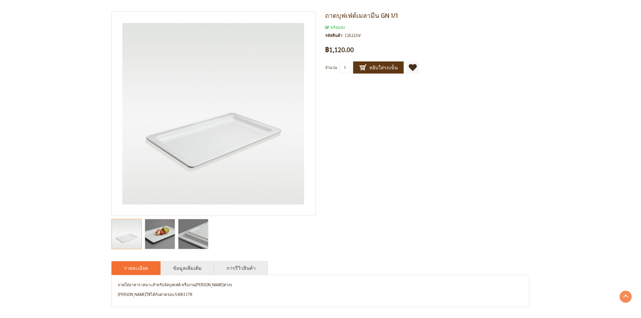
scroll to position [57, 0]
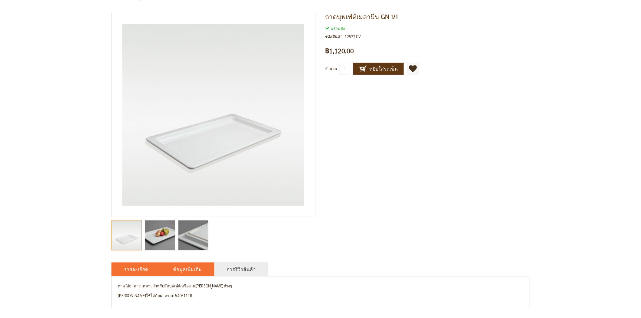
click at [196, 273] on li "ข้อมูลเพิ่มเติม" at bounding box center [188, 270] width 54 height 14
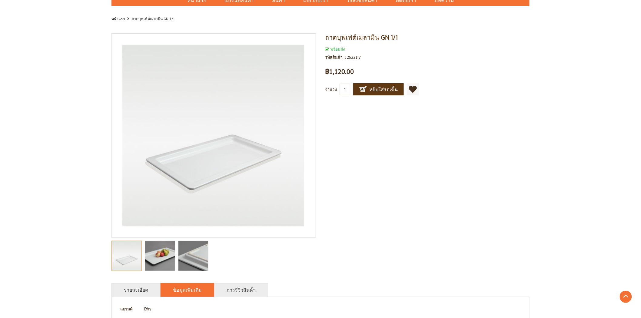
scroll to position [27, 0]
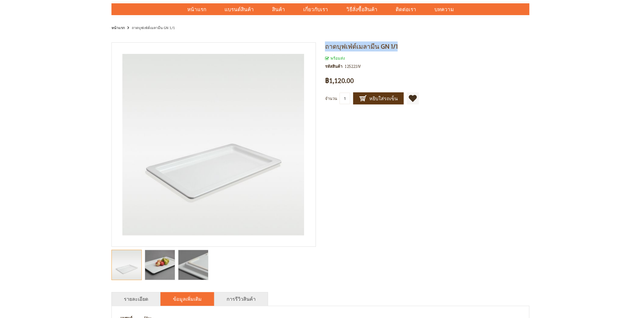
drag, startPoint x: 403, startPoint y: 46, endPoint x: 323, endPoint y: 47, distance: 80.6
click at [323, 47] on div "ถาดบุฟเฟ่ต์เมลามีน GN 1/1 พร้อมส่ง รหัสสินค้า 125221IV เป็นคนแรกที่รีวิวสินค้าน…" at bounding box center [424, 79] width 209 height 75
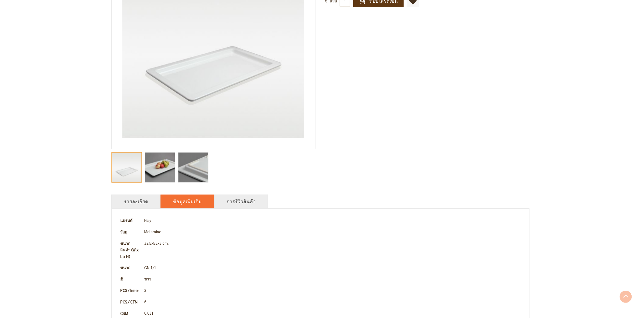
scroll to position [128, 0]
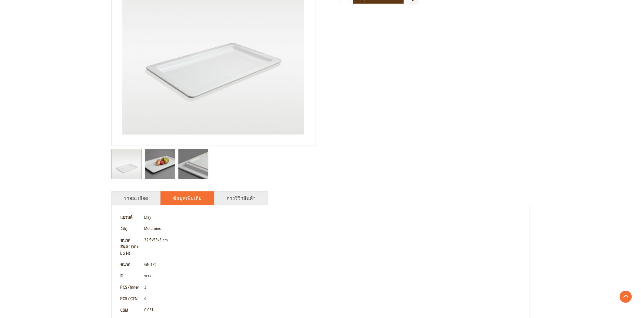
copy span "ถาดบุฟเฟ่ต์เมลามีน GN 1/1"
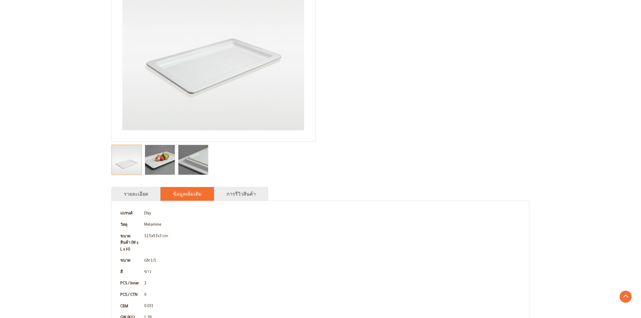
scroll to position [168, 0]
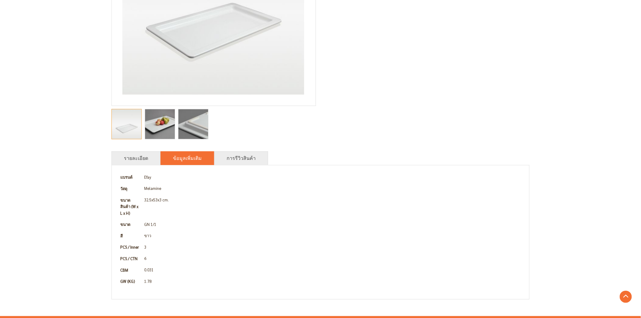
drag, startPoint x: 159, startPoint y: 200, endPoint x: 141, endPoint y: 197, distance: 18.9
click at [151, 199] on td "32.5x53x3 cm." at bounding box center [332, 206] width 381 height 25
drag, startPoint x: 459, startPoint y: 85, endPoint x: 436, endPoint y: 79, distance: 23.2
click at [459, 85] on div "ถาดบุฟเฟ่ต์เมลามีน GN 1/1 พร้อมส่ง รหัสสินค้า 125221IV เป็นคนแรกที่รีวิวสินค้าน…" at bounding box center [320, 101] width 418 height 399
click at [140, 158] on link "รายละเอียด" at bounding box center [136, 157] width 24 height 7
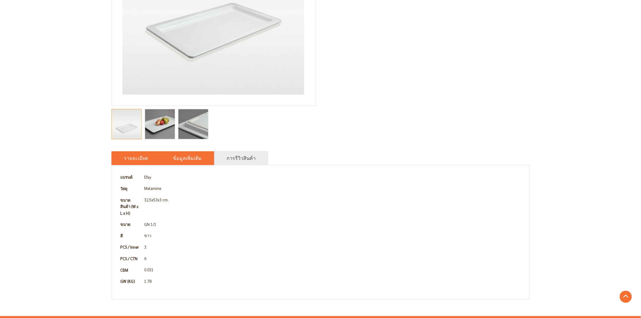
scroll to position [168, 0]
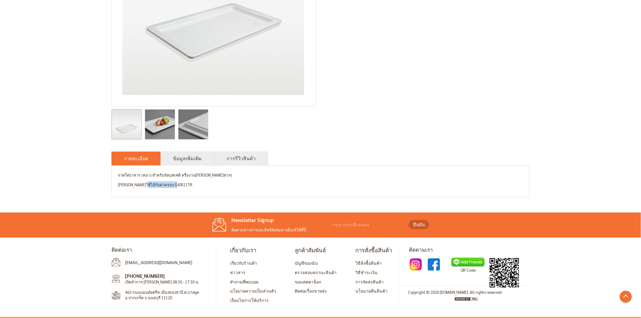
drag, startPoint x: 143, startPoint y: 184, endPoint x: 187, endPoint y: 186, distance: 43.9
click at [187, 186] on p "สามารถใช้ได้กับฝาครอบ 540511TR" at bounding box center [320, 184] width 405 height 7
copy p "ฝาครอบ 540511TR"
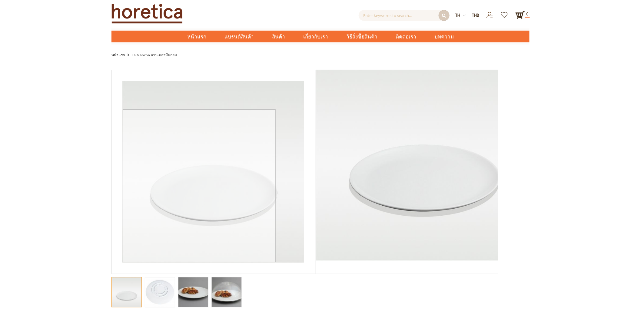
scroll to position [134, 0]
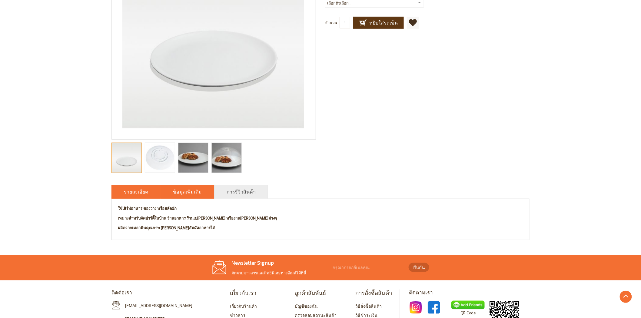
click at [187, 187] on li "ข้อมูลเพิ่มเติม" at bounding box center [188, 192] width 54 height 14
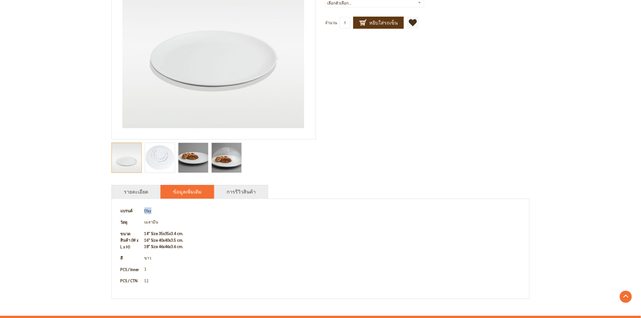
drag, startPoint x: 153, startPoint y: 211, endPoint x: 140, endPoint y: 212, distance: 12.8
click at [140, 212] on tr "แบรนด์ Efay" at bounding box center [320, 211] width 405 height 12
copy tr "แบรนด์ Efay"
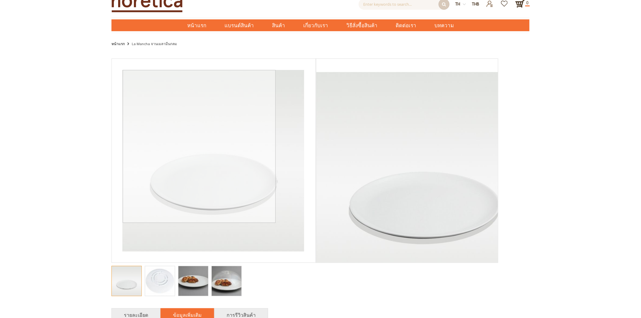
scroll to position [0, 0]
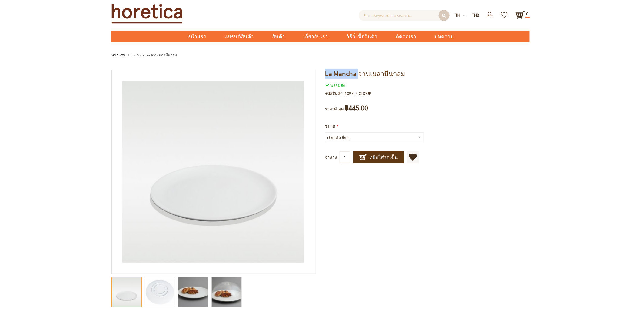
drag, startPoint x: 357, startPoint y: 73, endPoint x: 324, endPoint y: 73, distance: 33.0
click at [324, 73] on div "La Mancha จานเมลามีนกลม พร้อมส่ง รหัสสินค้า 109714-GROUP เป็นคนแรกที่รีวิวสินค้…" at bounding box center [424, 123] width 209 height 106
copy span "La Mancha"
click at [366, 80] on div "พร้อมส่ง รหัสสินค้า 109714-GROUP เป็นคนแรกที่รีวิวสินค้านี้ ราคาต่ำสุด ฿445.00" at bounding box center [427, 99] width 204 height 40
drag, startPoint x: 358, startPoint y: 77, endPoint x: 415, endPoint y: 72, distance: 56.8
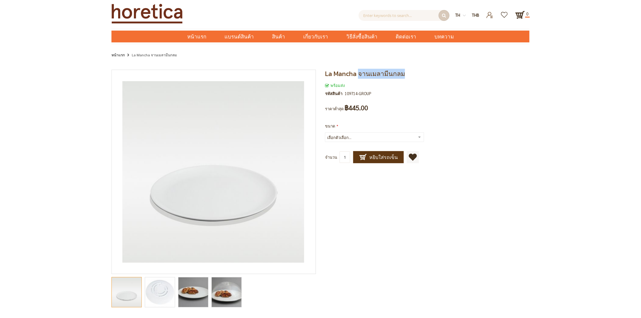
click at [415, 72] on h1 "La Mancha จานเมลามีนกลม" at bounding box center [427, 74] width 204 height 8
copy span "จานเมลามีนกลม"
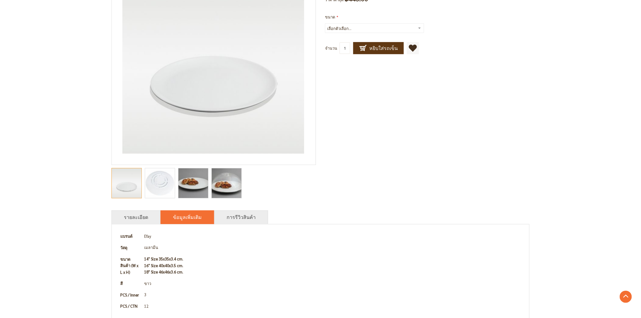
scroll to position [134, 0]
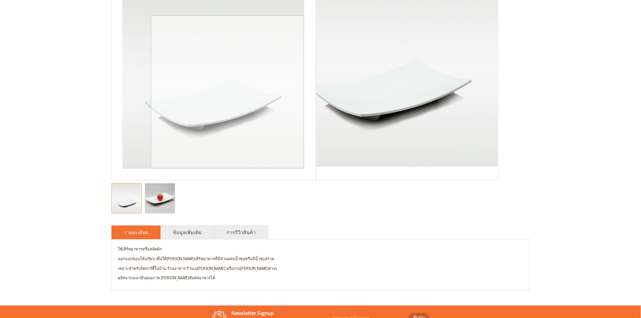
scroll to position [101, 0]
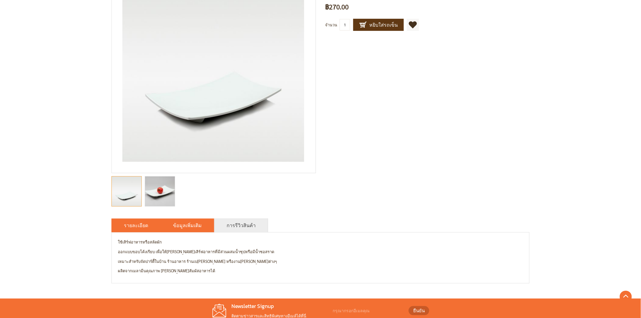
click at [187, 223] on link "ข้อมูลเพิ่มเติม" at bounding box center [187, 225] width 29 height 7
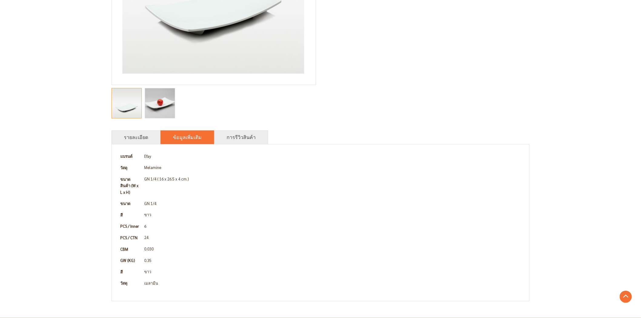
scroll to position [202, 0]
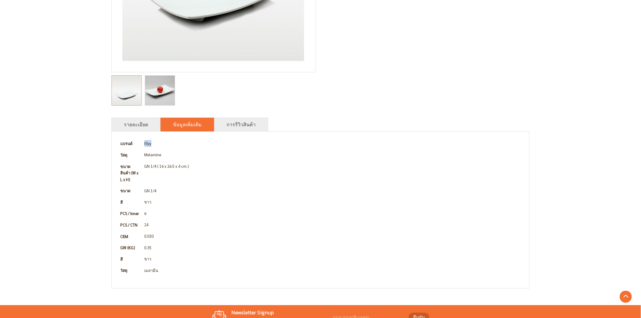
drag, startPoint x: 158, startPoint y: 144, endPoint x: 141, endPoint y: 143, distance: 16.7
click at [141, 143] on tr "แบรนด์ Efay" at bounding box center [320, 144] width 405 height 12
copy tr "แบรนด์ Efay"
click at [164, 143] on td "Efay" at bounding box center [332, 144] width 381 height 12
click at [159, 141] on td "Efay" at bounding box center [332, 144] width 381 height 12
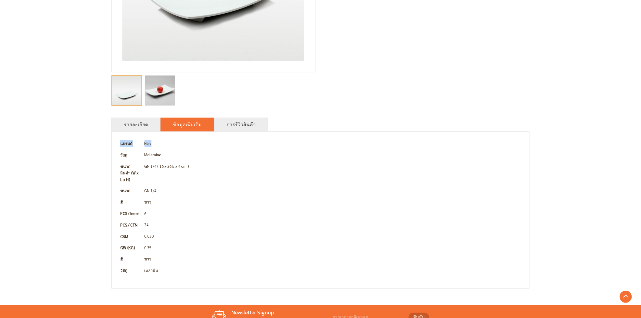
drag, startPoint x: 120, startPoint y: 144, endPoint x: 153, endPoint y: 141, distance: 33.8
click at [153, 141] on tr "แบรนด์ Efay" at bounding box center [320, 144] width 405 height 12
copy tr "แบรนด์ Efay"
